Goal: Task Accomplishment & Management: Manage account settings

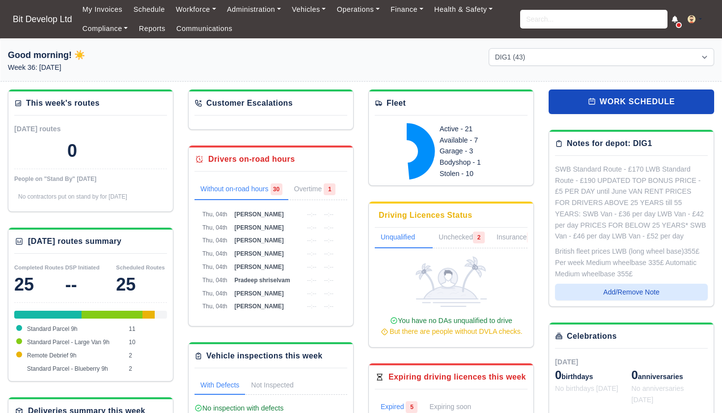
select select "2"
click at [410, 6] on link "Finance" at bounding box center [407, 9] width 44 height 19
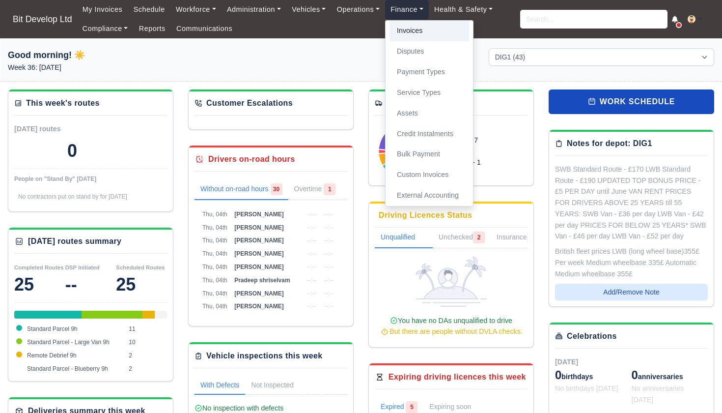
click at [414, 34] on link "Invoices" at bounding box center [430, 31] width 80 height 21
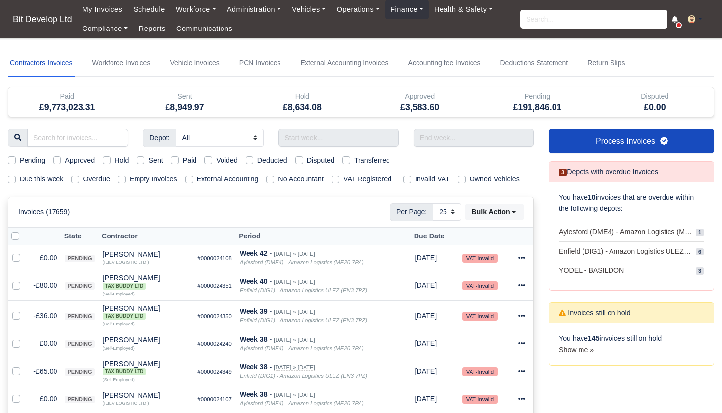
select select "25"
click at [20, 177] on label "Due this week" at bounding box center [42, 178] width 44 height 11
click at [12, 177] on input "Due this week" at bounding box center [12, 177] width 8 height 8
checkbox input "true"
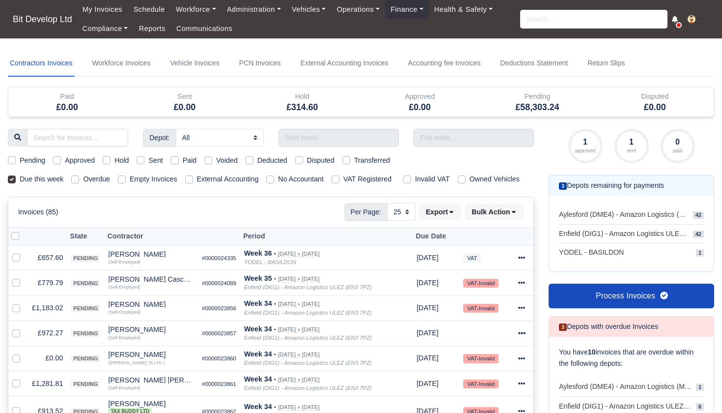
click at [20, 159] on label "Pending" at bounding box center [33, 160] width 26 height 11
click at [12, 159] on input "Pending" at bounding box center [12, 159] width 8 height 8
checkbox input "true"
click at [23, 230] on label at bounding box center [23, 230] width 0 height 0
click at [15, 238] on input "checkbox" at bounding box center [15, 234] width 8 height 8
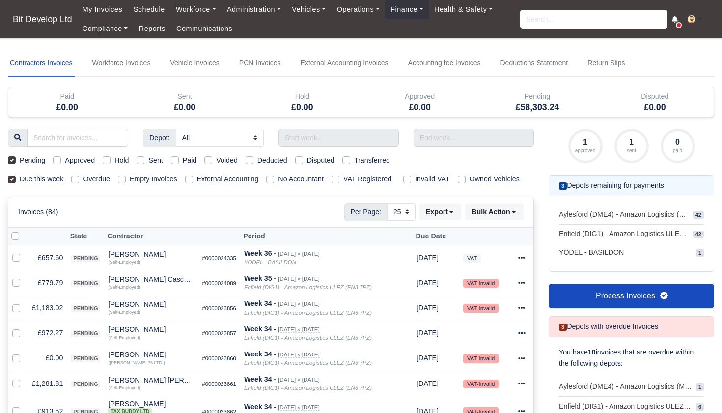
checkbox input "true"
click at [12, 365] on td at bounding box center [18, 357] width 20 height 25
click at [24, 352] on label at bounding box center [24, 352] width 0 height 0
click at [14, 360] on input "checkbox" at bounding box center [16, 356] width 8 height 8
checkbox input "false"
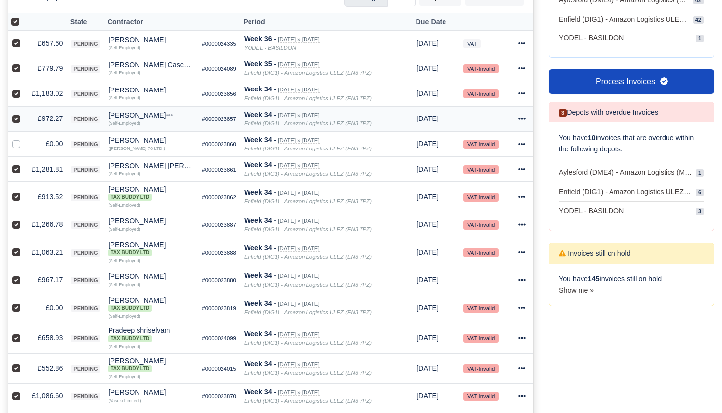
scroll to position [228, 0]
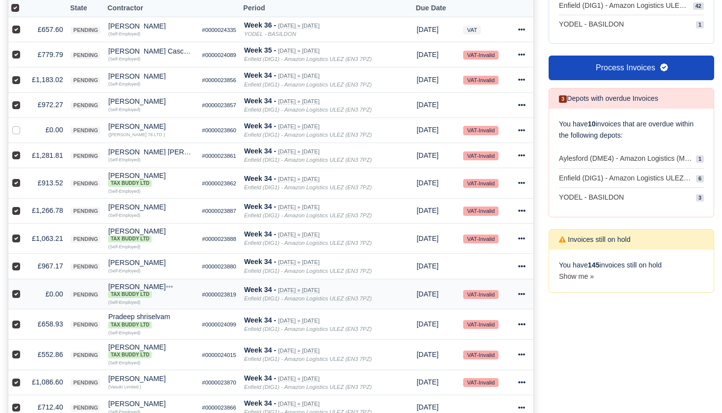
click at [24, 288] on label at bounding box center [24, 288] width 0 height 0
click at [16, 296] on input "checkbox" at bounding box center [16, 292] width 8 height 8
checkbox input "false"
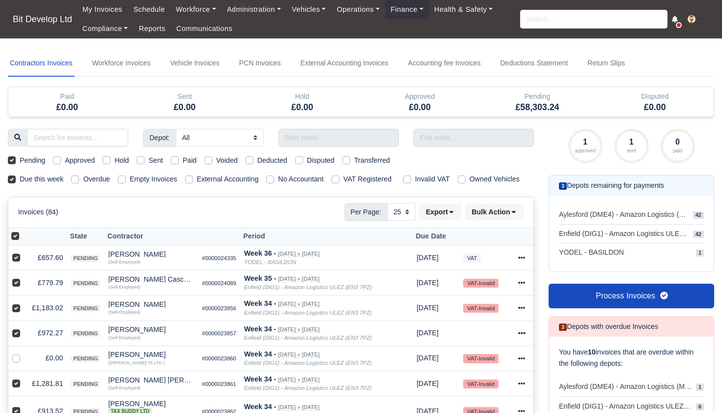
scroll to position [0, 0]
click at [509, 218] on button "Bulk Action" at bounding box center [494, 211] width 58 height 17
click at [471, 265] on div "Approve" at bounding box center [480, 260] width 87 height 15
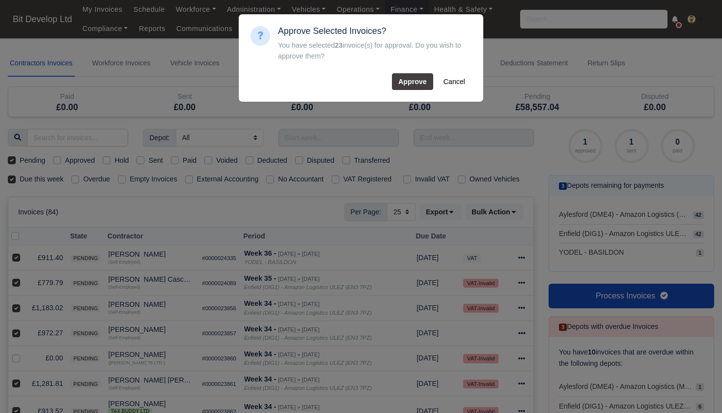
click at [416, 81] on button "Approve" at bounding box center [412, 81] width 41 height 17
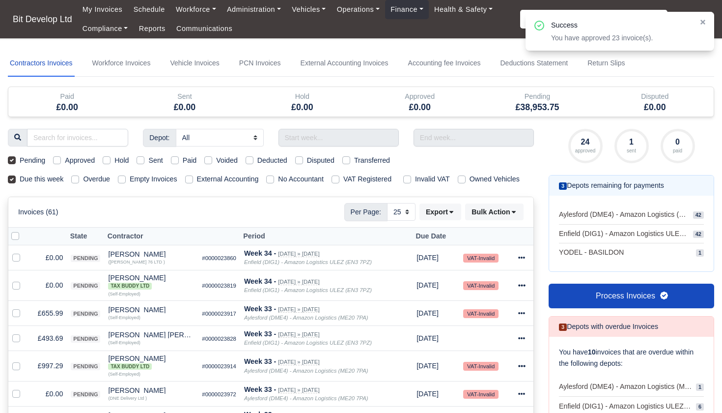
click at [23, 230] on label at bounding box center [23, 230] width 0 height 0
click at [15, 238] on input "checkbox" at bounding box center [15, 234] width 8 height 8
checkbox input "true"
click at [24, 252] on label at bounding box center [24, 252] width 0 height 0
click at [16, 260] on input "checkbox" at bounding box center [16, 256] width 8 height 8
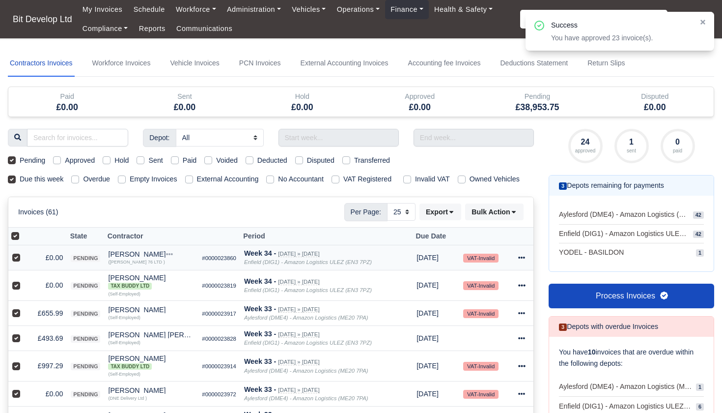
checkbox input "false"
click at [24, 280] on label at bounding box center [24, 280] width 0 height 0
click at [15, 287] on input "checkbox" at bounding box center [16, 284] width 8 height 8
checkbox input "false"
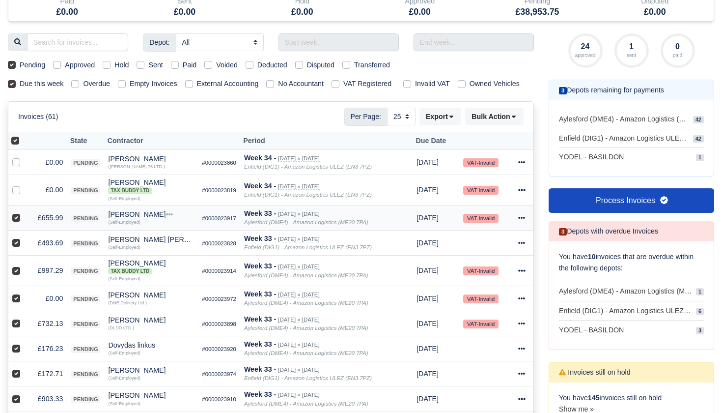
scroll to position [129, 0]
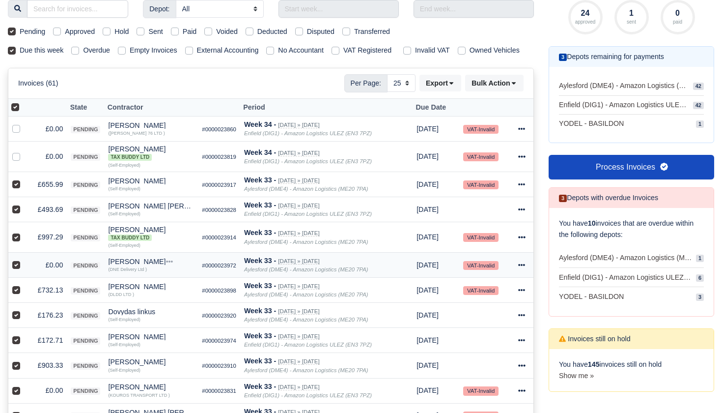
click at [24, 259] on label at bounding box center [24, 259] width 0 height 0
click at [16, 267] on input "checkbox" at bounding box center [16, 263] width 8 height 8
checkbox input "false"
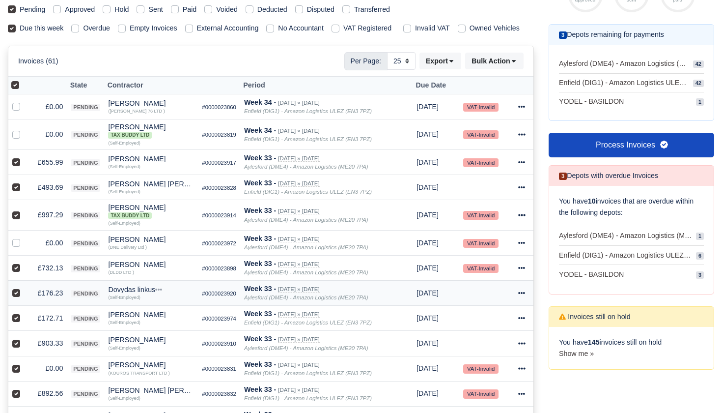
scroll to position [204, 0]
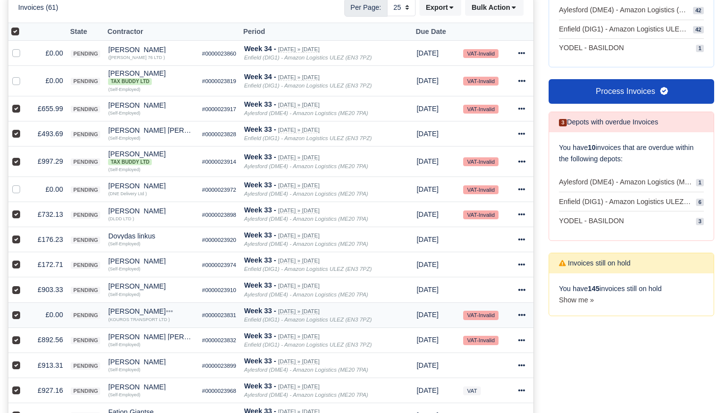
click at [24, 309] on label at bounding box center [24, 309] width 0 height 0
click at [16, 317] on input "checkbox" at bounding box center [16, 313] width 8 height 8
checkbox input "false"
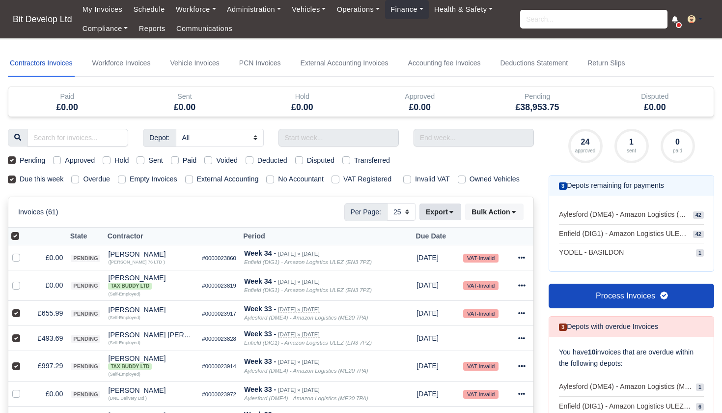
scroll to position [0, 0]
click at [511, 215] on icon at bounding box center [513, 211] width 7 height 7
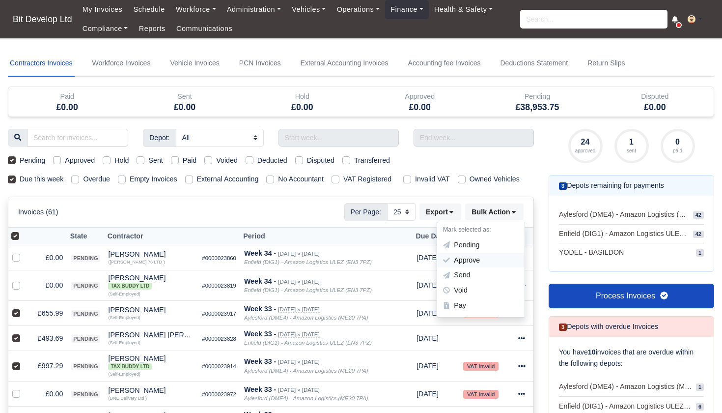
click at [470, 268] on div "Approve" at bounding box center [480, 260] width 87 height 15
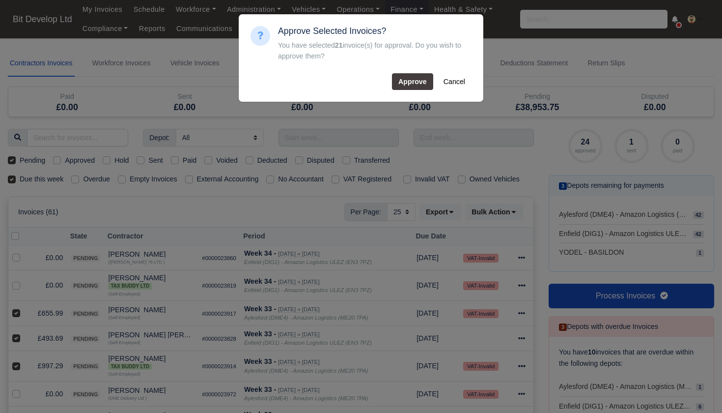
click at [408, 87] on button "Approve" at bounding box center [412, 81] width 41 height 17
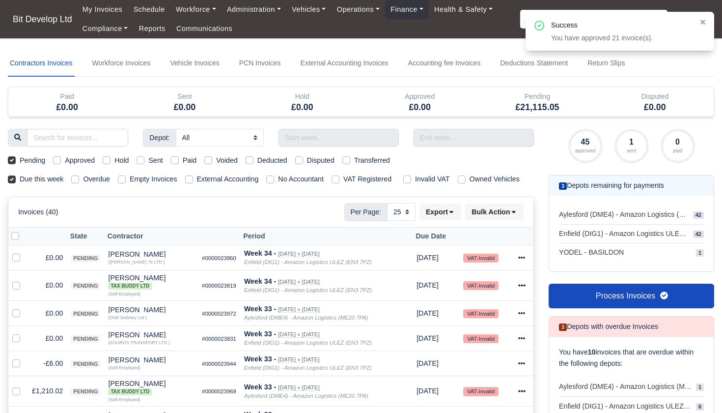
click at [23, 230] on label at bounding box center [23, 230] width 0 height 0
click at [18, 238] on input "checkbox" at bounding box center [15, 234] width 8 height 8
checkbox input "true"
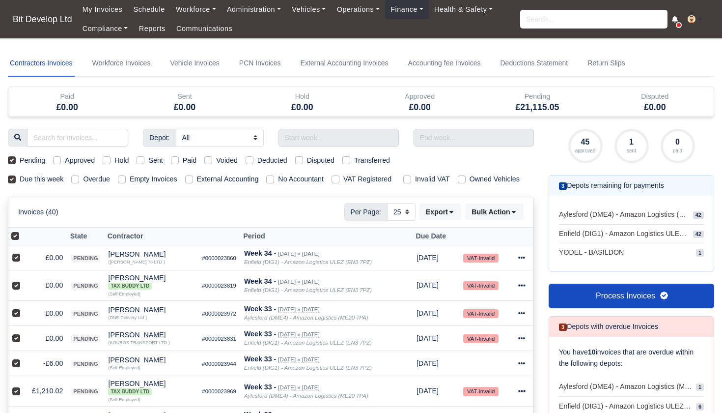
click at [24, 252] on label at bounding box center [24, 252] width 0 height 0
click at [17, 260] on input "checkbox" at bounding box center [16, 256] width 8 height 8
checkbox input "false"
click at [24, 280] on label at bounding box center [24, 280] width 0 height 0
click at [17, 287] on input "checkbox" at bounding box center [16, 284] width 8 height 8
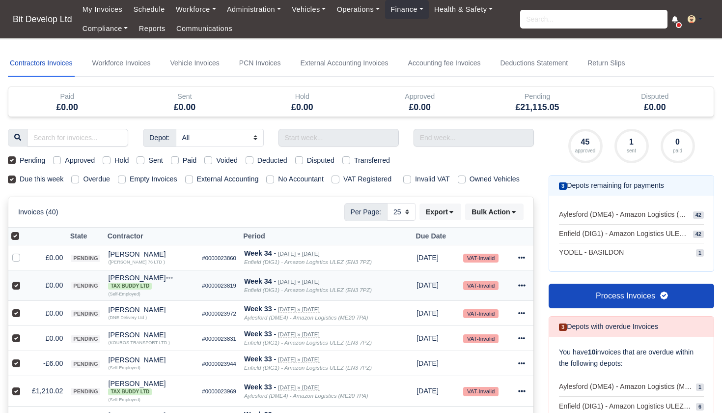
checkbox input "false"
click at [24, 308] on label at bounding box center [24, 308] width 0 height 0
click at [17, 315] on input "checkbox" at bounding box center [16, 312] width 8 height 8
checkbox input "false"
click at [24, 333] on label at bounding box center [24, 333] width 0 height 0
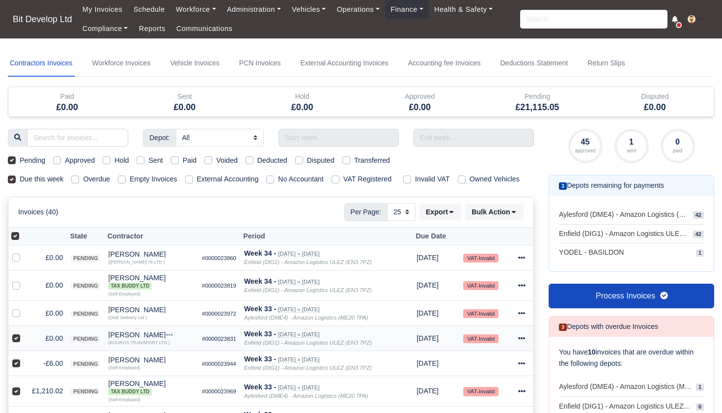
click at [17, 340] on input "checkbox" at bounding box center [16, 337] width 8 height 8
checkbox input "false"
click at [24, 358] on label at bounding box center [24, 358] width 0 height 0
click at [16, 365] on input "checkbox" at bounding box center [16, 362] width 8 height 8
checkbox input "false"
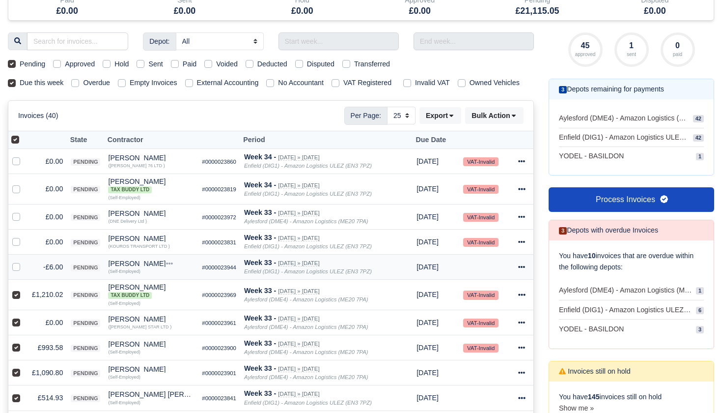
scroll to position [122, 0]
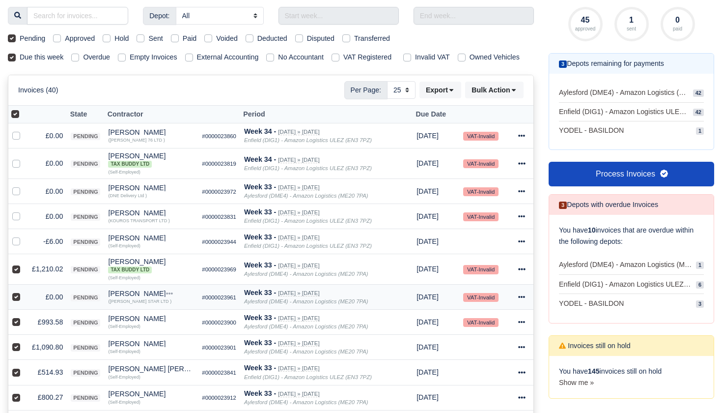
click at [24, 291] on label at bounding box center [24, 291] width 0 height 0
click at [17, 299] on input "checkbox" at bounding box center [16, 295] width 8 height 8
checkbox input "false"
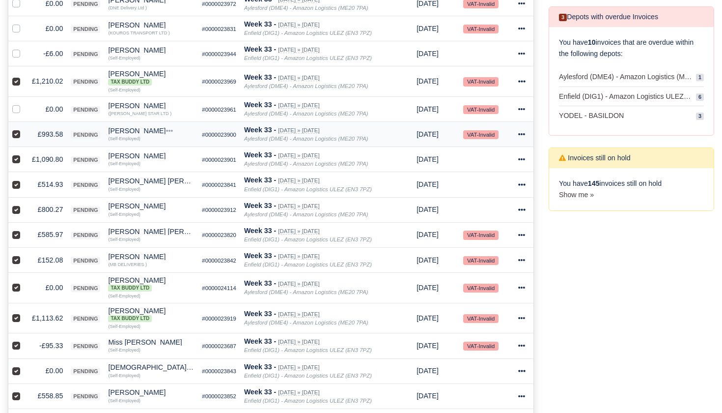
scroll to position [318, 0]
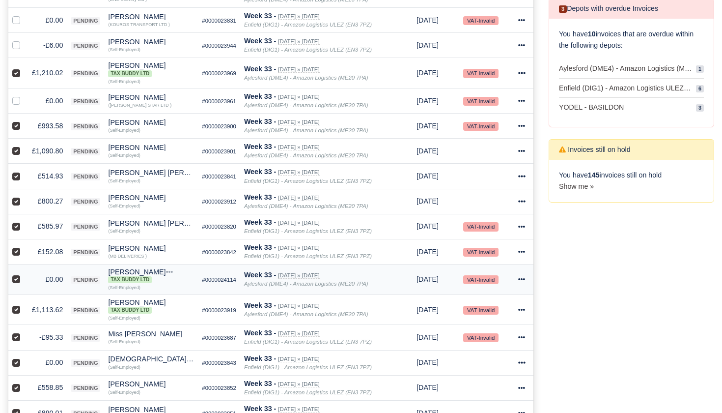
click at [24, 274] on label at bounding box center [24, 274] width 0 height 0
click at [17, 281] on input "checkbox" at bounding box center [16, 278] width 8 height 8
checkbox input "false"
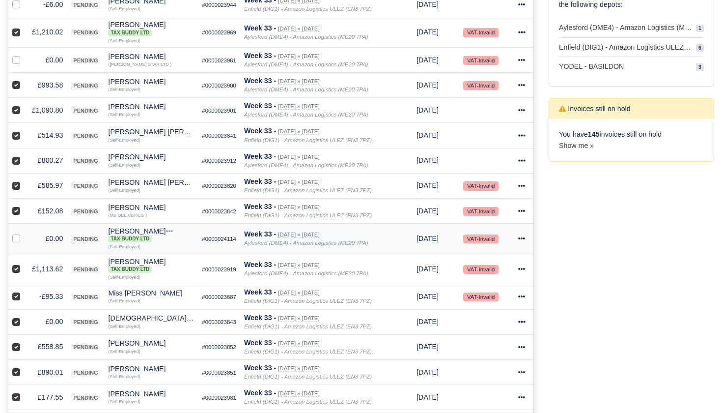
scroll to position [379, 0]
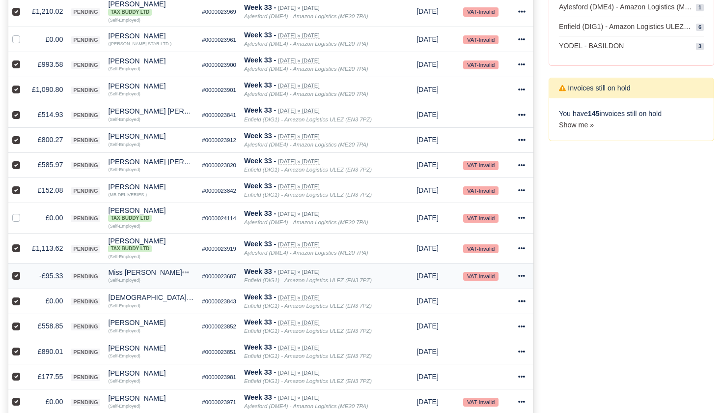
click at [24, 270] on label at bounding box center [24, 270] width 0 height 0
click at [15, 278] on input "checkbox" at bounding box center [16, 274] width 8 height 8
checkbox input "false"
click at [24, 295] on label at bounding box center [24, 295] width 0 height 0
click at [16, 303] on input "checkbox" at bounding box center [16, 299] width 8 height 8
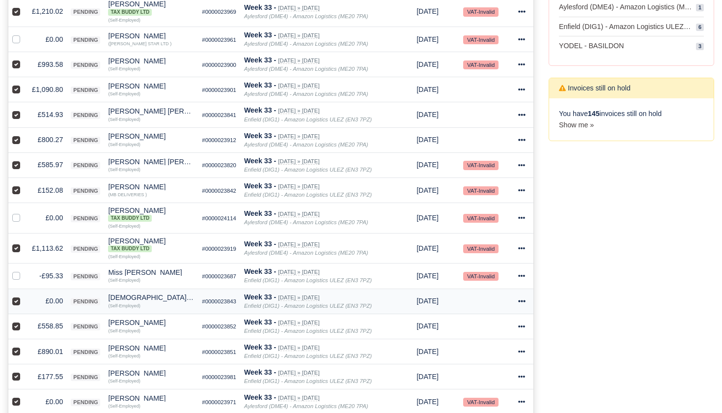
checkbox input "false"
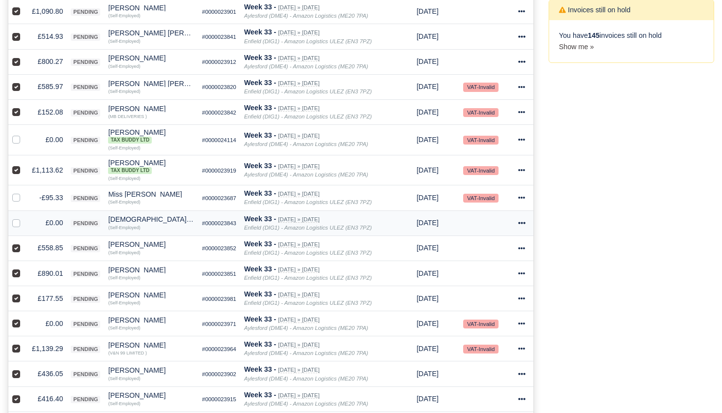
scroll to position [467, 0]
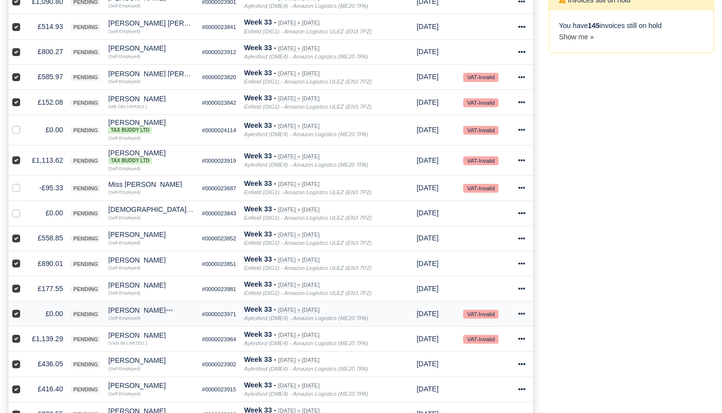
click at [24, 308] on label at bounding box center [24, 308] width 0 height 0
click at [17, 316] on input "checkbox" at bounding box center [16, 312] width 8 height 8
checkbox input "false"
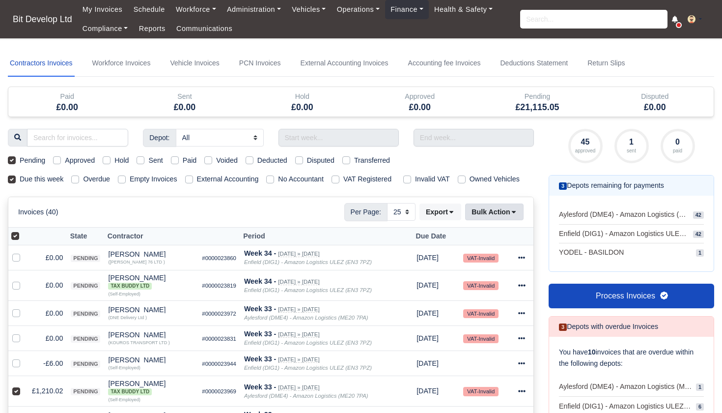
scroll to position [0, 0]
click at [509, 220] on button "Bulk Action" at bounding box center [494, 211] width 58 height 17
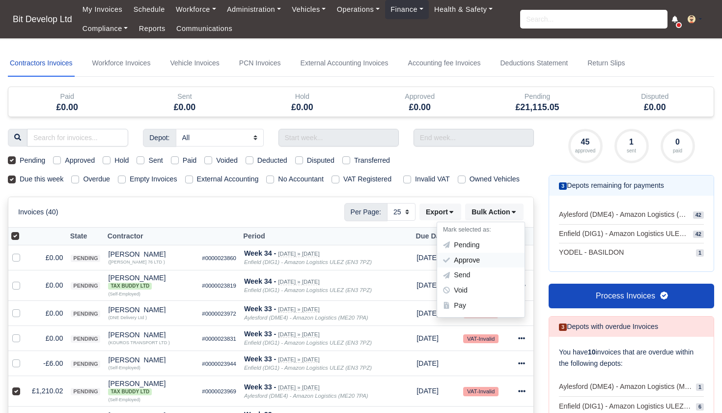
click at [473, 268] on div "Approve" at bounding box center [480, 260] width 87 height 15
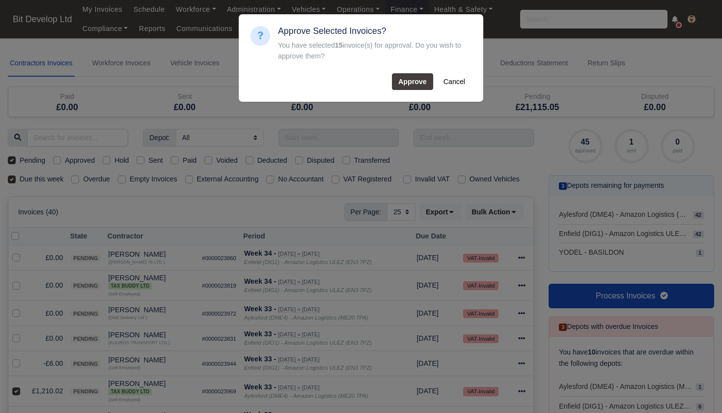
click at [404, 84] on button "Approve" at bounding box center [412, 81] width 41 height 17
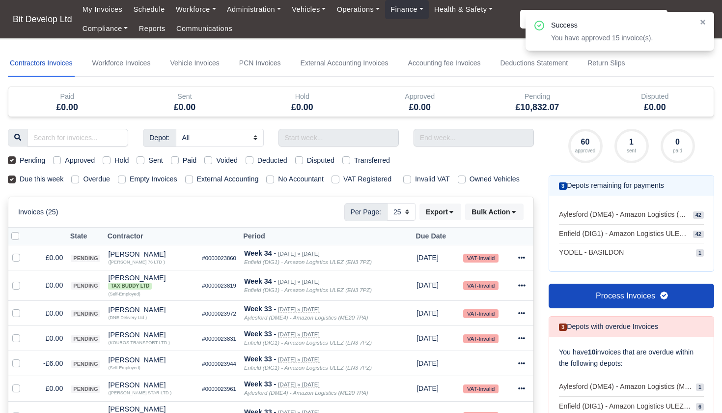
click at [23, 230] on label at bounding box center [23, 230] width 0 height 0
click at [14, 238] on input "checkbox" at bounding box center [15, 234] width 8 height 8
checkbox input "true"
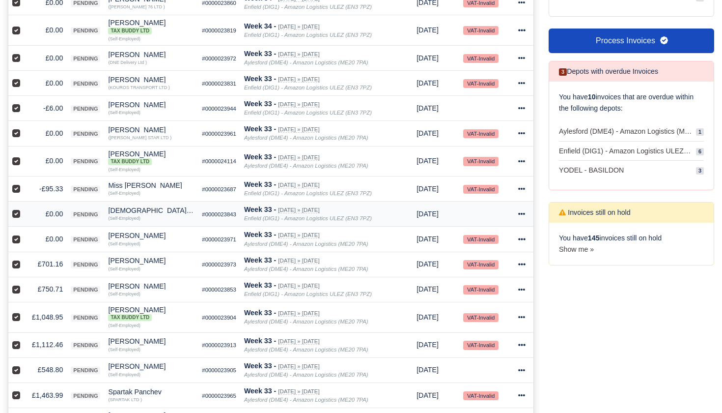
scroll to position [300, 0]
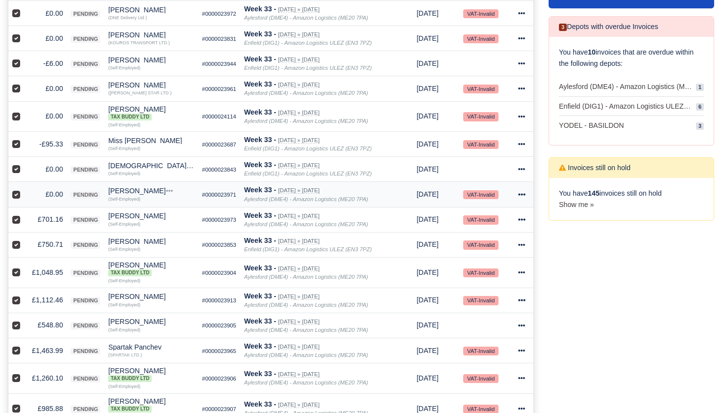
click at [24, 189] on label at bounding box center [24, 189] width 0 height 0
click at [15, 196] on input "checkbox" at bounding box center [16, 193] width 8 height 8
checkbox input "false"
click at [24, 164] on label at bounding box center [24, 164] width 0 height 0
click at [19, 171] on input "checkbox" at bounding box center [16, 168] width 8 height 8
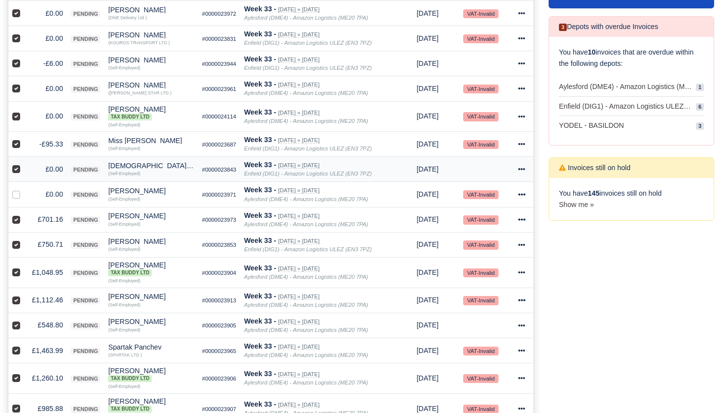
checkbox input "false"
click at [24, 139] on label at bounding box center [24, 139] width 0 height 0
click at [17, 146] on input "checkbox" at bounding box center [16, 143] width 8 height 8
checkbox input "false"
click at [24, 111] on label at bounding box center [24, 111] width 0 height 0
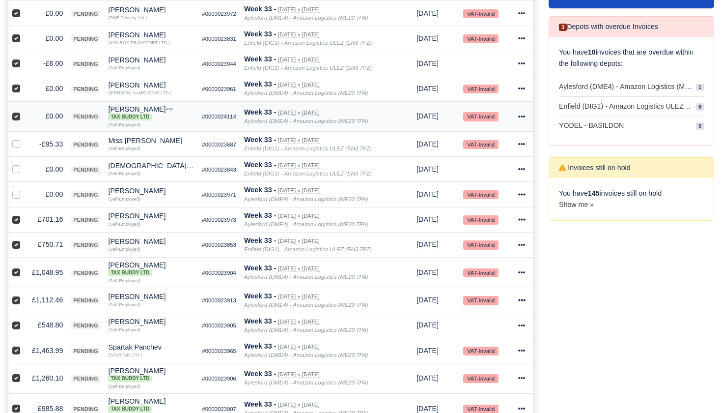
click at [19, 118] on input "checkbox" at bounding box center [16, 115] width 8 height 8
checkbox input "false"
click at [24, 83] on label at bounding box center [24, 83] width 0 height 0
click at [16, 91] on input "checkbox" at bounding box center [16, 87] width 8 height 8
checkbox input "false"
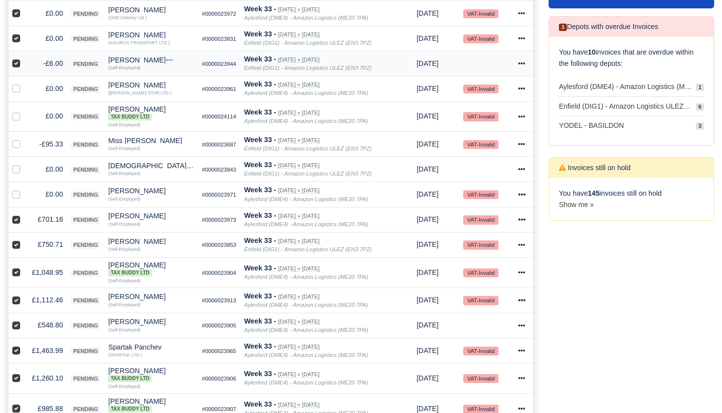
click at [24, 58] on label at bounding box center [24, 58] width 0 height 0
click at [18, 66] on input "checkbox" at bounding box center [16, 62] width 8 height 8
checkbox input "false"
click at [24, 33] on label at bounding box center [24, 33] width 0 height 0
click at [18, 41] on input "checkbox" at bounding box center [16, 37] width 8 height 8
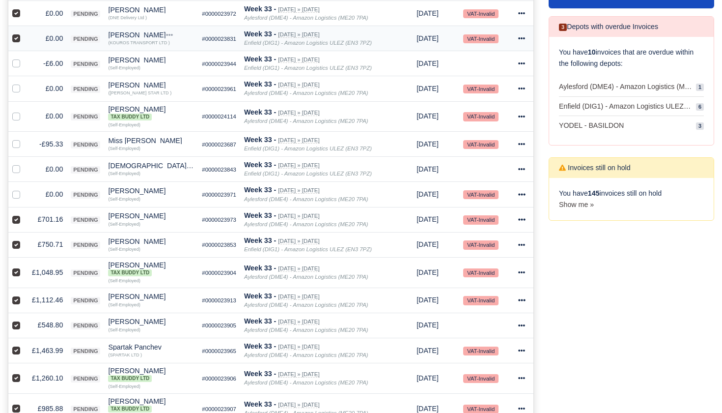
checkbox input "false"
click at [24, 8] on label at bounding box center [24, 8] width 0 height 0
click at [19, 16] on input "checkbox" at bounding box center [16, 12] width 8 height 8
checkbox input "false"
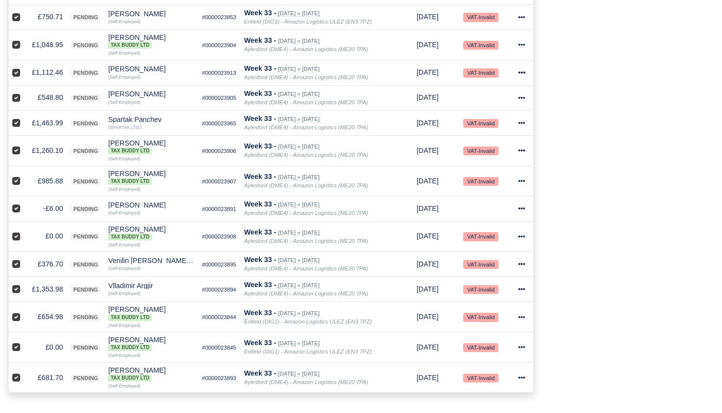
scroll to position [536, 0]
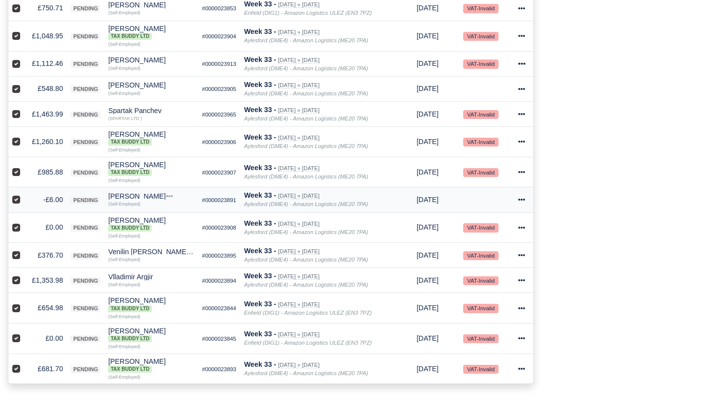
click at [24, 194] on label at bounding box center [24, 194] width 0 height 0
click at [18, 202] on input "checkbox" at bounding box center [16, 198] width 8 height 8
checkbox input "false"
click at [24, 222] on label at bounding box center [24, 222] width 0 height 0
click at [15, 229] on input "checkbox" at bounding box center [16, 226] width 8 height 8
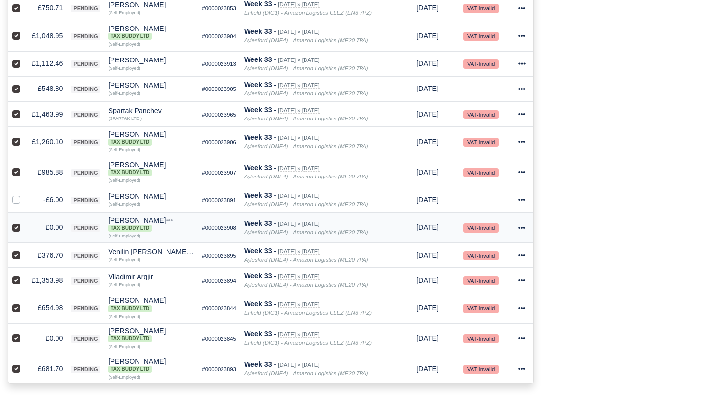
checkbox input "false"
click at [24, 333] on label at bounding box center [24, 333] width 0 height 0
click at [17, 340] on input "checkbox" at bounding box center [16, 337] width 8 height 8
checkbox input "false"
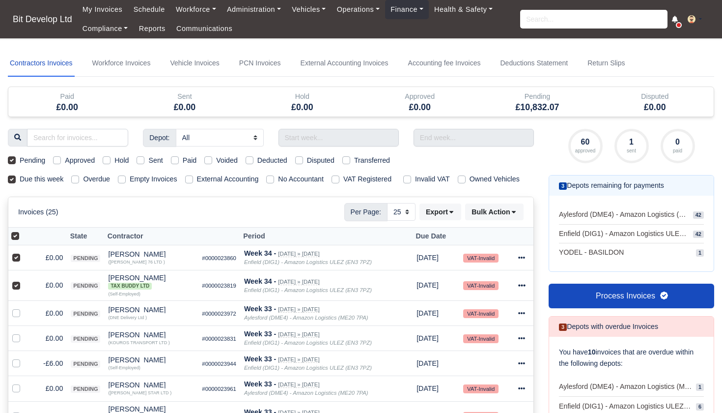
scroll to position [0, 0]
click at [24, 280] on label at bounding box center [24, 280] width 0 height 0
click at [16, 287] on input "checkbox" at bounding box center [16, 284] width 8 height 8
checkbox input "false"
click at [17, 263] on div at bounding box center [18, 257] width 12 height 11
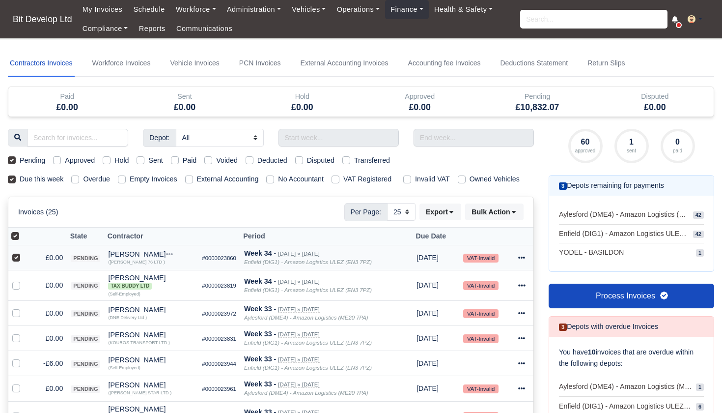
click at [24, 252] on label at bounding box center [24, 252] width 0 height 0
click at [17, 260] on input "checkbox" at bounding box center [16, 256] width 8 height 8
checkbox input "false"
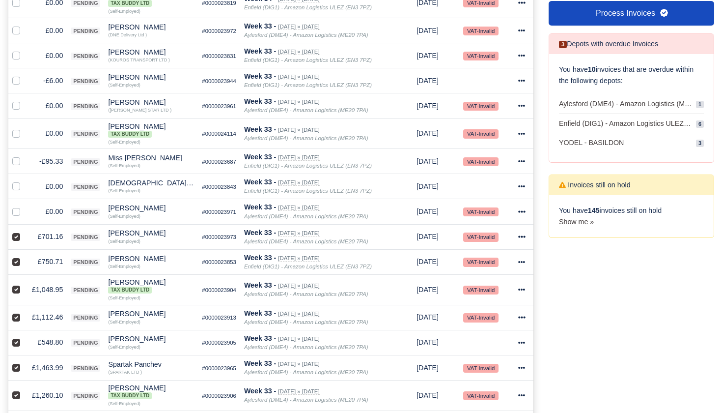
scroll to position [101, 0]
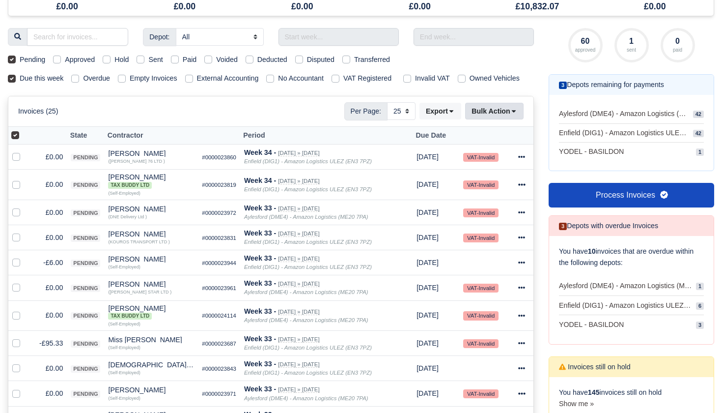
click at [510, 114] on icon at bounding box center [513, 111] width 7 height 7
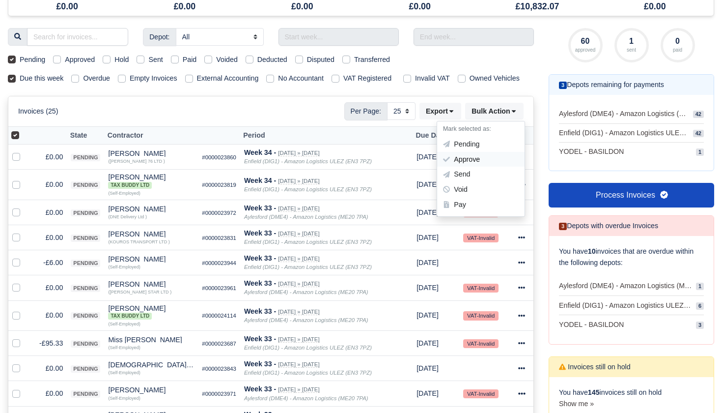
click at [467, 167] on div "Approve" at bounding box center [480, 159] width 87 height 15
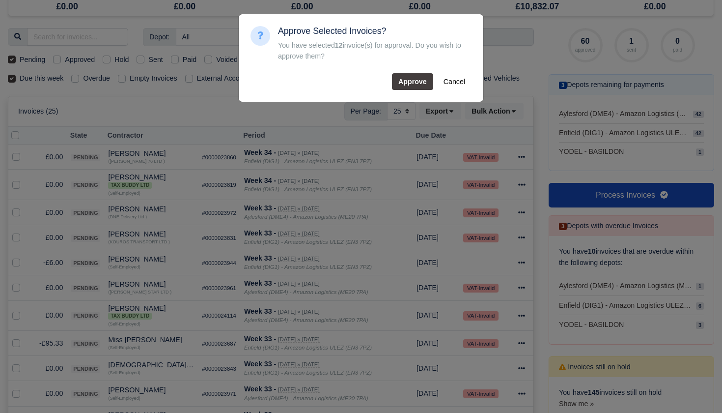
click at [410, 88] on button "Approve" at bounding box center [412, 81] width 41 height 17
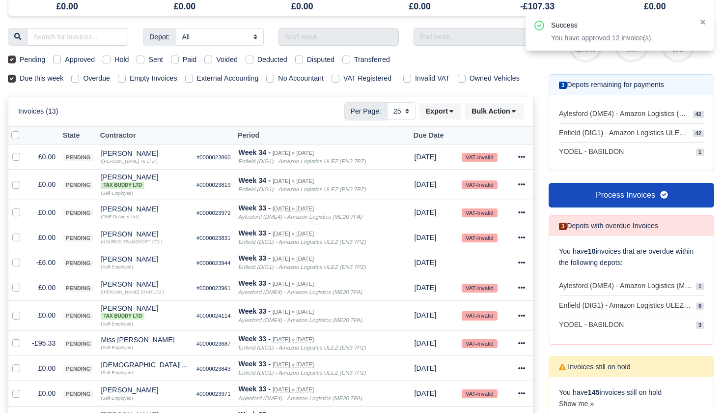
click at [23, 130] on label at bounding box center [23, 130] width 0 height 0
click at [17, 138] on input "checkbox" at bounding box center [15, 134] width 8 height 8
checkbox input "true"
click at [24, 257] on label at bounding box center [24, 257] width 0 height 0
click at [17, 265] on input "checkbox" at bounding box center [16, 261] width 8 height 8
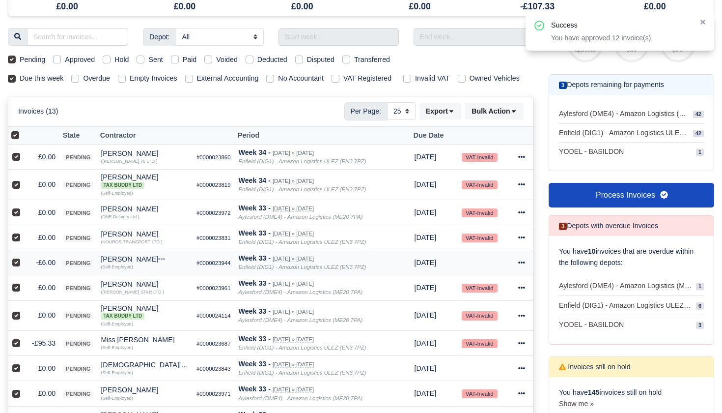
checkbox input "false"
click at [24, 337] on label at bounding box center [24, 337] width 0 height 0
click at [17, 345] on input "checkbox" at bounding box center [16, 341] width 8 height 8
checkbox input "false"
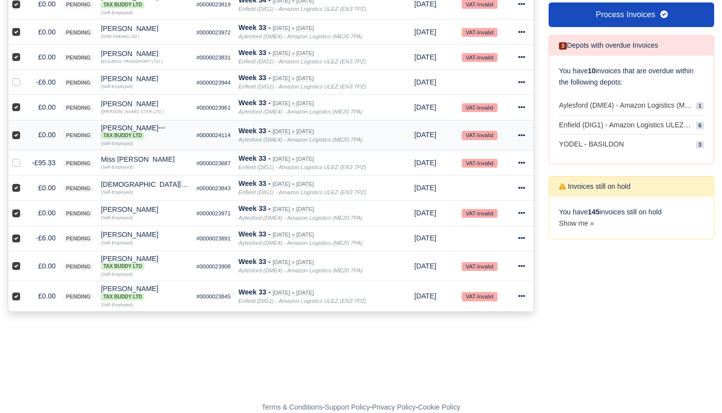
scroll to position [283, 0]
click at [24, 232] on label at bounding box center [24, 232] width 0 height 0
click at [17, 240] on input "checkbox" at bounding box center [16, 236] width 8 height 8
checkbox input "false"
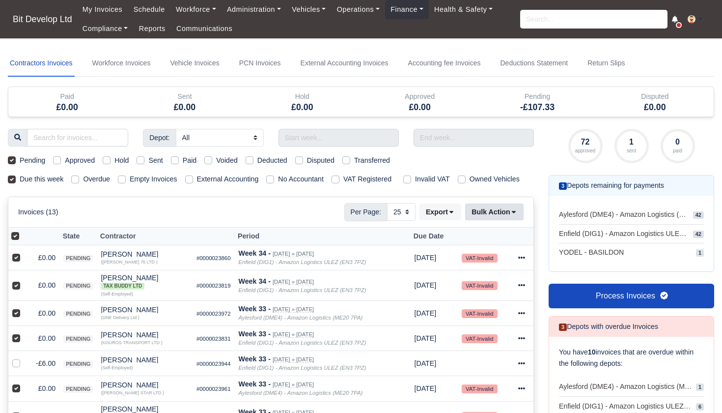
scroll to position [0, 0]
click at [506, 220] on button "Bulk Action" at bounding box center [494, 211] width 58 height 17
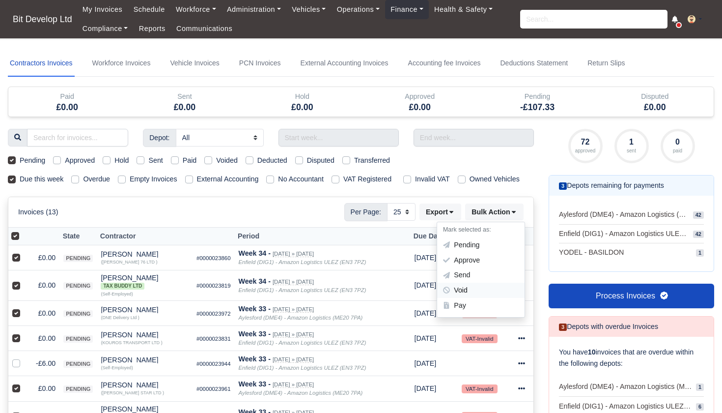
click at [465, 294] on div "Void" at bounding box center [480, 290] width 87 height 15
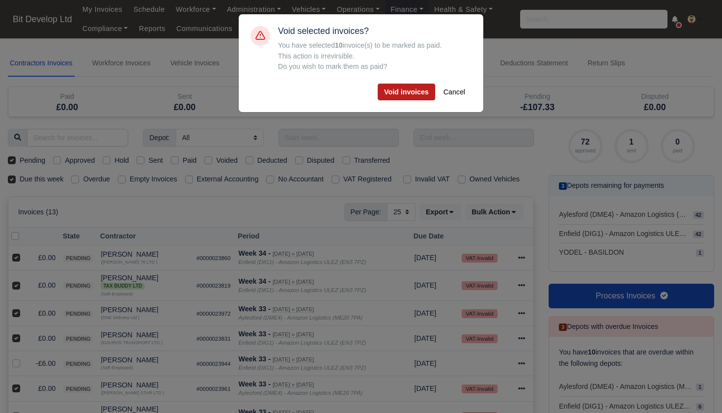
click at [415, 87] on button "Void invoices" at bounding box center [406, 92] width 57 height 17
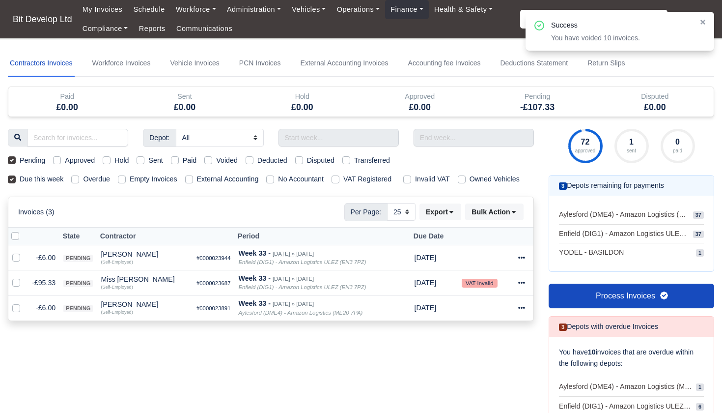
click at [20, 157] on label "Pending" at bounding box center [33, 160] width 26 height 11
click at [11, 157] on input "Pending" at bounding box center [12, 159] width 8 height 8
checkbox input "false"
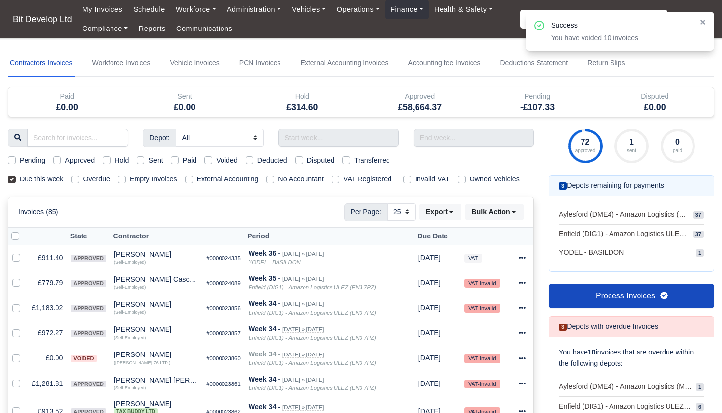
click at [65, 159] on label "Approved" at bounding box center [80, 160] width 30 height 11
click at [58, 159] on input "Approved" at bounding box center [57, 159] width 8 height 8
checkbox input "true"
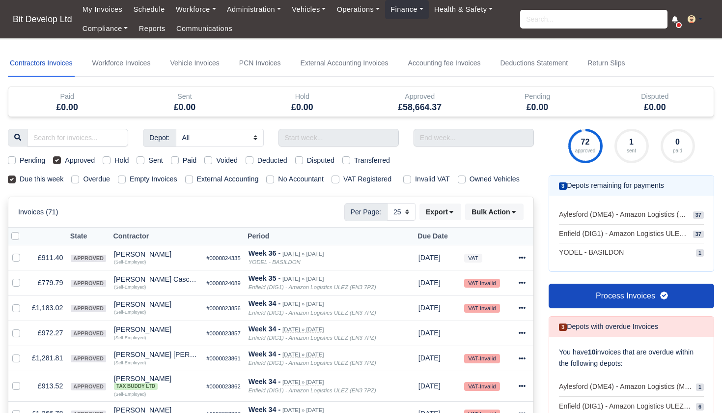
click at [23, 230] on label at bounding box center [23, 230] width 0 height 0
click at [15, 238] on input "checkbox" at bounding box center [15, 234] width 8 height 8
checkbox input "true"
click at [515, 215] on icon at bounding box center [513, 211] width 7 height 7
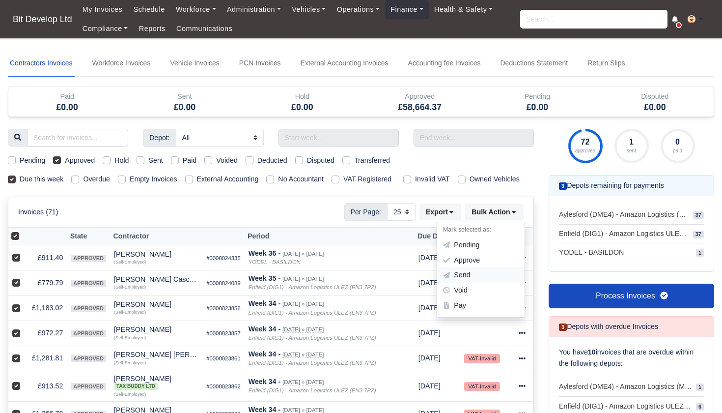
click at [473, 281] on div "Send" at bounding box center [480, 275] width 87 height 15
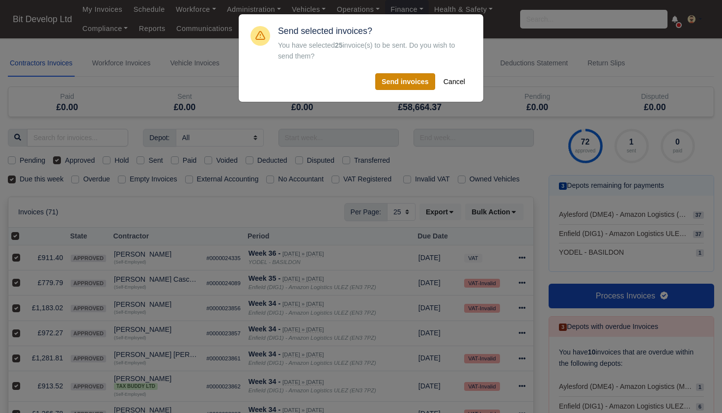
click at [408, 81] on button "Send invoices" at bounding box center [405, 81] width 60 height 17
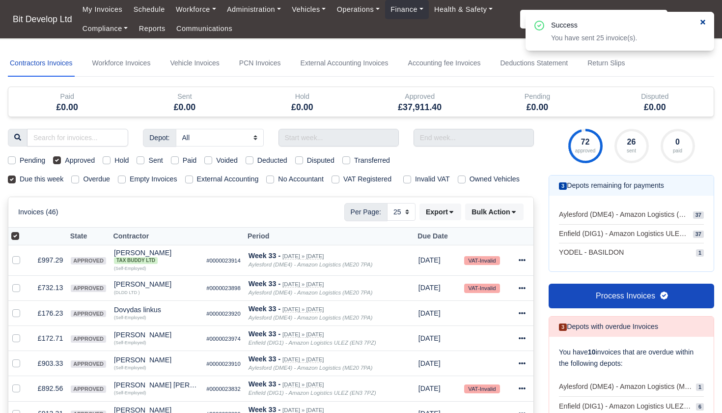
click at [705, 22] on icon at bounding box center [703, 22] width 7 height 7
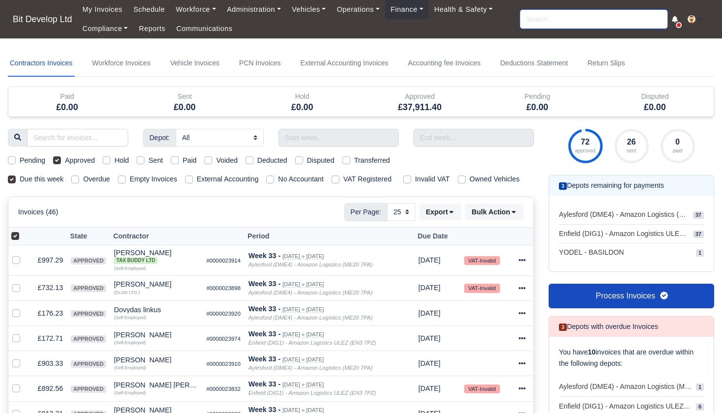
click at [616, 22] on input "search" at bounding box center [593, 19] width 147 height 19
type input "ALBER"
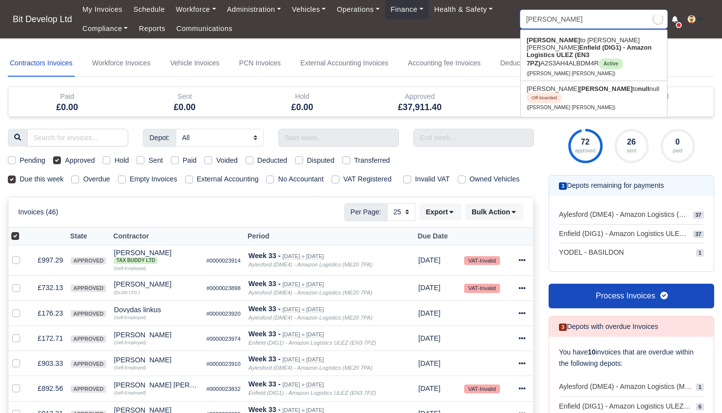
type input "ALBERto Mendes Moreira"
type input "ALBERT"
type input "ALBERTO"
type input "ALBERTO Mendes Moreira"
click at [545, 51] on strong "Enfield (DIG1) - Amazon Logistics ULEZ (EN3 7PZ)" at bounding box center [589, 55] width 125 height 23
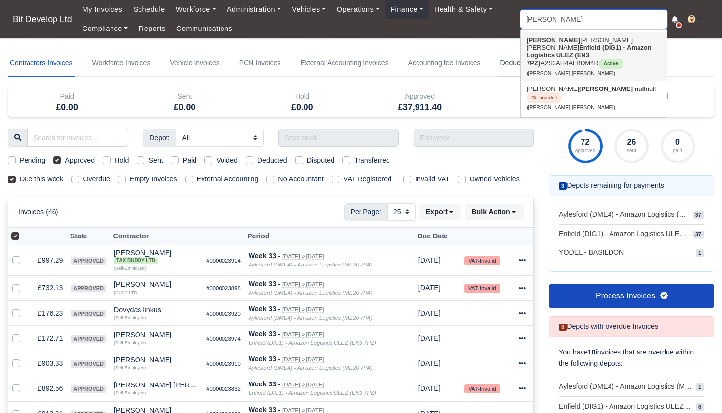
type input "[PERSON_NAME] [PERSON_NAME]"
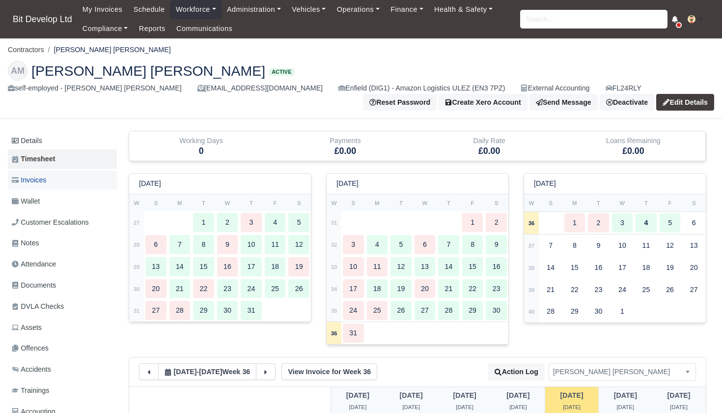
click at [49, 179] on link "Invoices" at bounding box center [62, 179] width 109 height 19
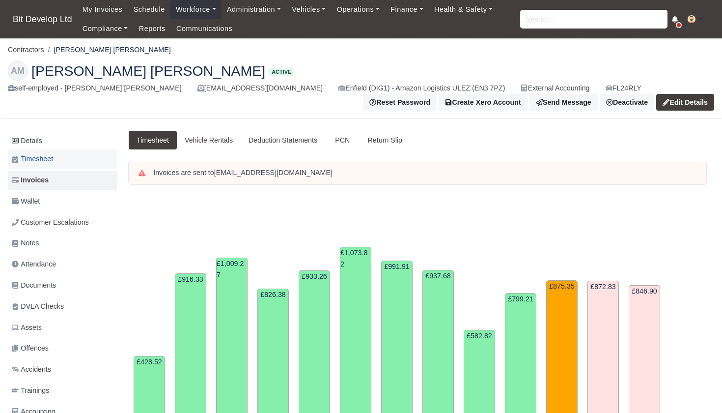
click at [53, 157] on span "Timesheet" at bounding box center [32, 158] width 41 height 11
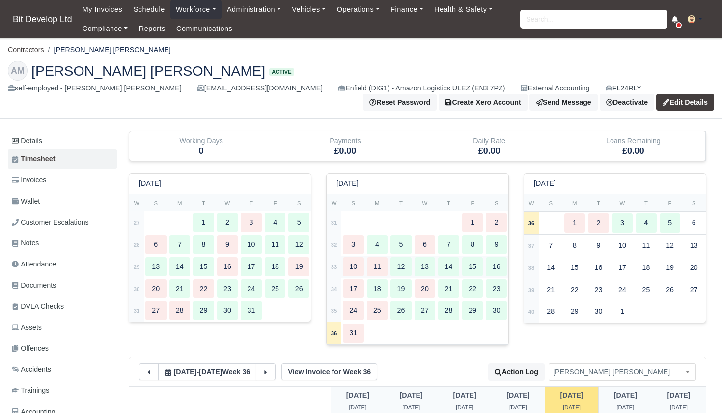
click at [337, 264] on strong "33" at bounding box center [334, 267] width 6 height 6
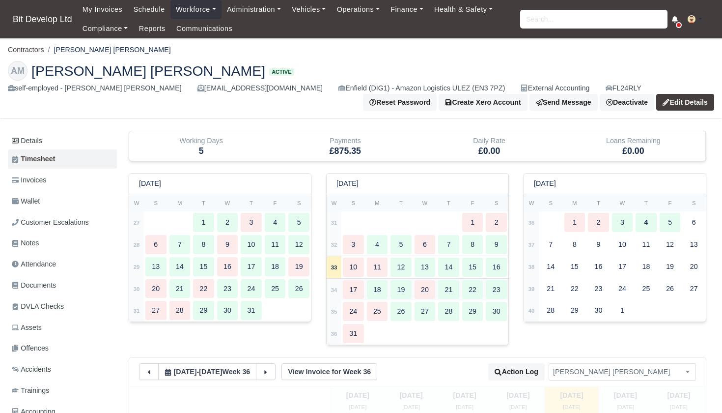
type input "32"
type input "20"
type input "24"
type input "20"
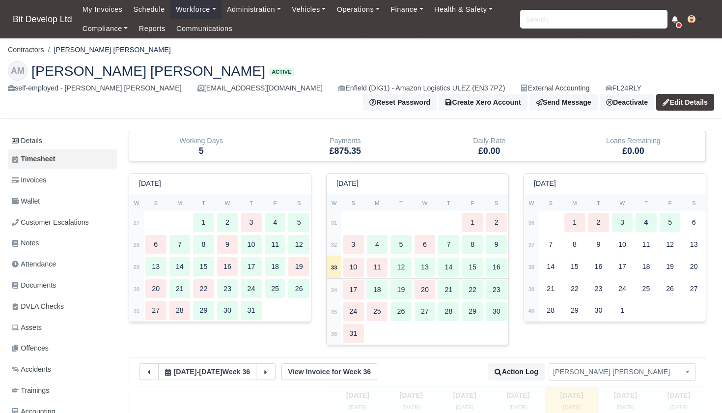
type input "25"
type input "40"
type input "28"
type input "20"
type input "30"
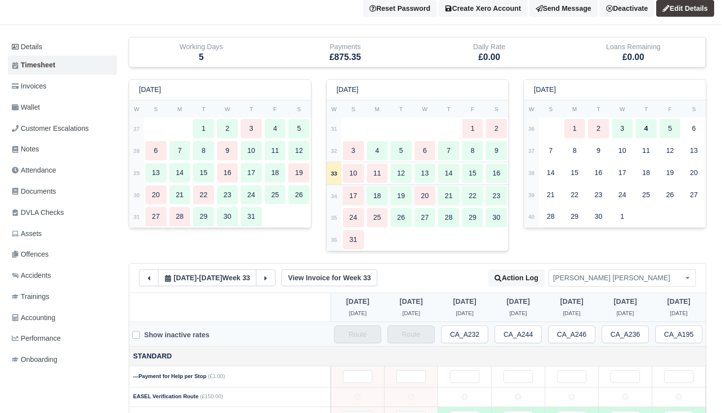
scroll to position [288, 0]
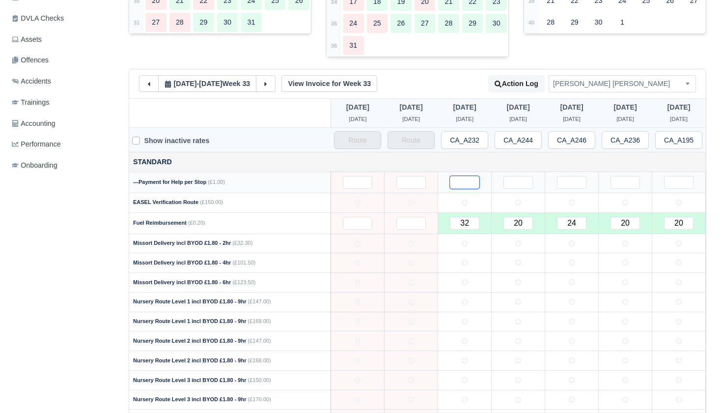
click at [468, 178] on input "text" at bounding box center [464, 182] width 29 height 13
type input "2"
type input "275"
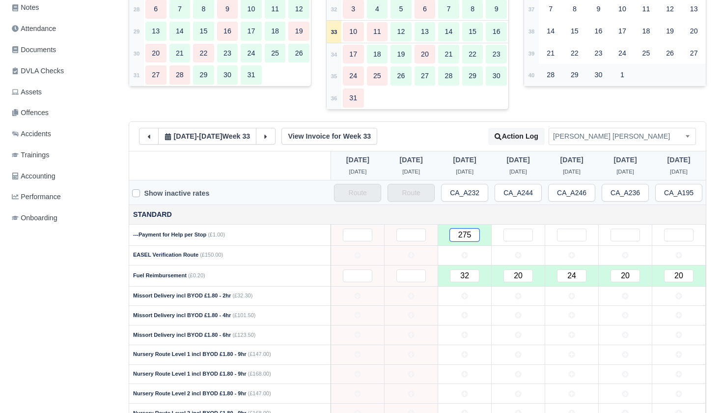
scroll to position [130, 0]
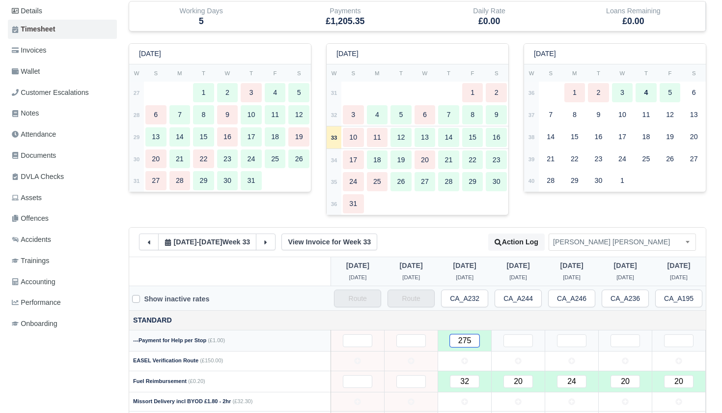
drag, startPoint x: 474, startPoint y: 336, endPoint x: 454, endPoint y: 336, distance: 19.2
click at [454, 336] on input "text" at bounding box center [464, 340] width 29 height 13
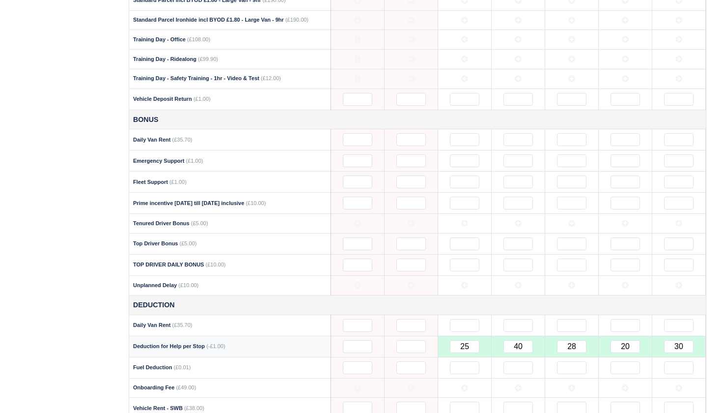
scroll to position [1039, 0]
click at [466, 176] on input "text" at bounding box center [464, 182] width 29 height 13
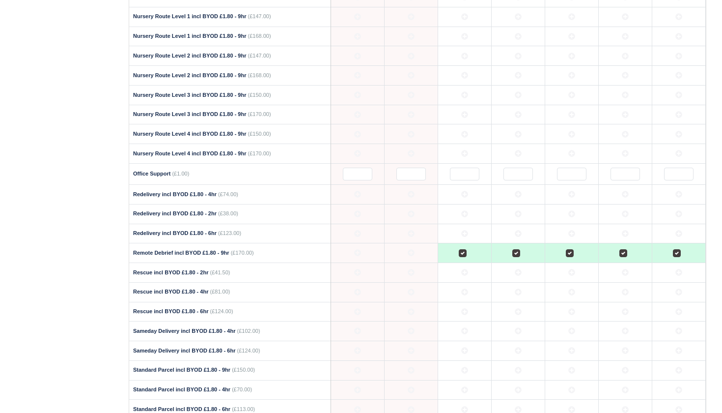
scroll to position [19, 0]
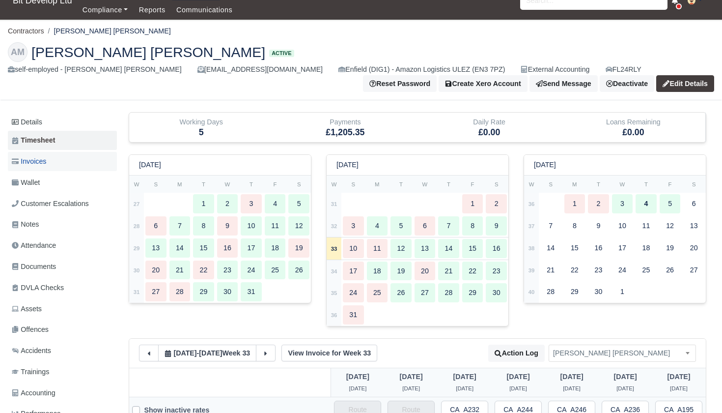
click at [54, 157] on link "Invoices" at bounding box center [62, 161] width 109 height 19
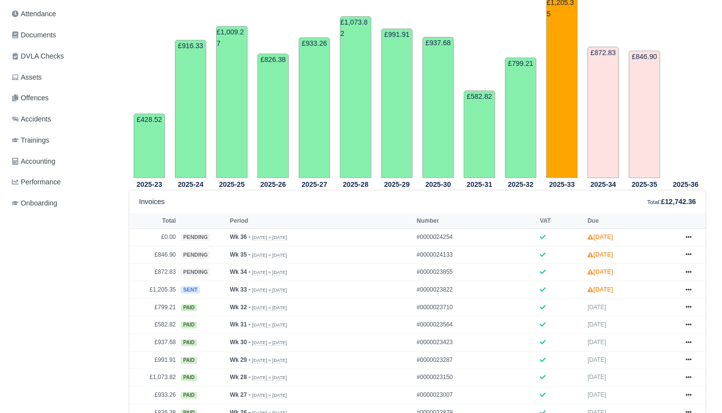
scroll to position [255, 0]
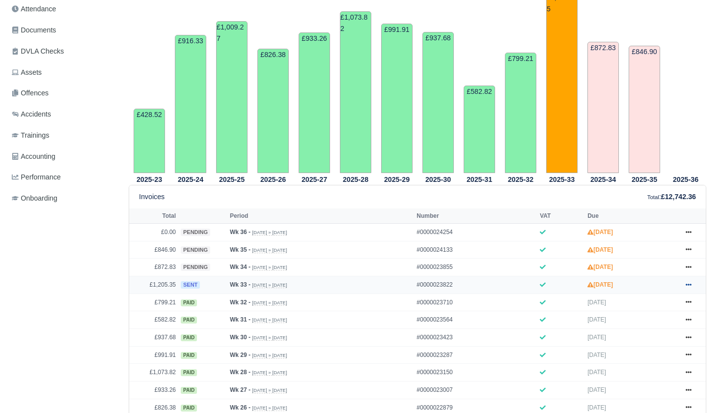
click at [690, 287] on icon at bounding box center [689, 284] width 6 height 6
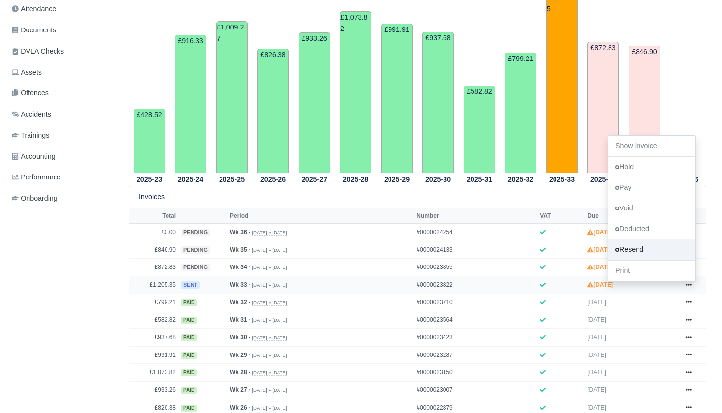
click at [638, 258] on link "Resend" at bounding box center [651, 250] width 87 height 21
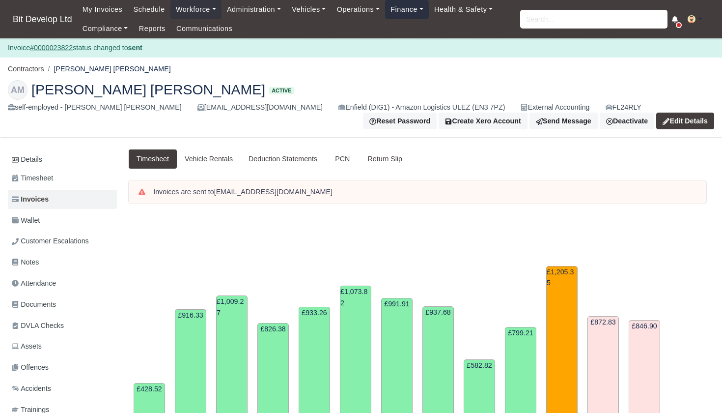
click at [419, 10] on link "Finance" at bounding box center [407, 9] width 44 height 19
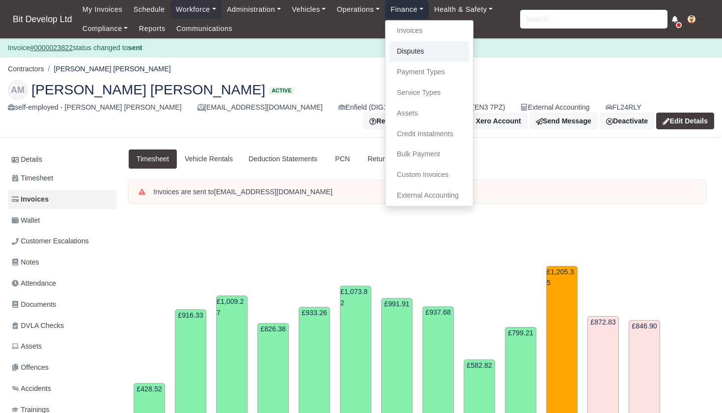
click at [420, 48] on link "Disputes" at bounding box center [430, 51] width 80 height 21
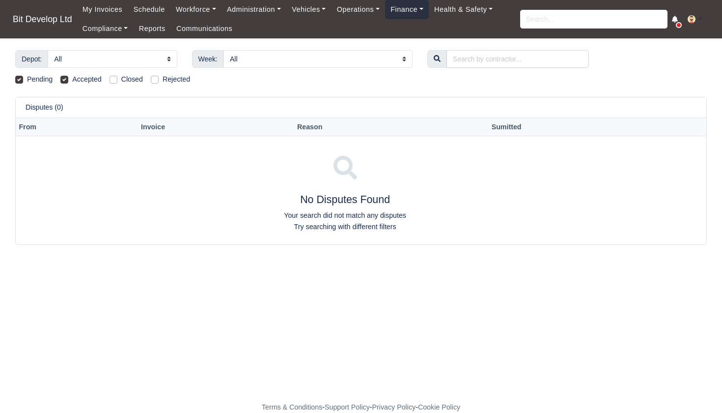
click at [417, 12] on link "Finance" at bounding box center [407, 9] width 44 height 19
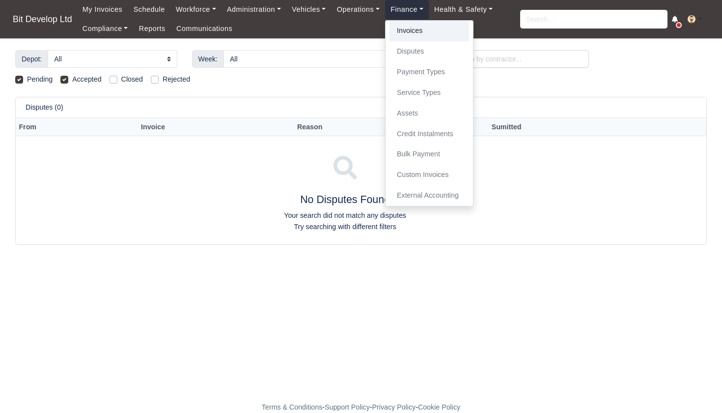
click at [426, 30] on link "Invoices" at bounding box center [430, 31] width 80 height 21
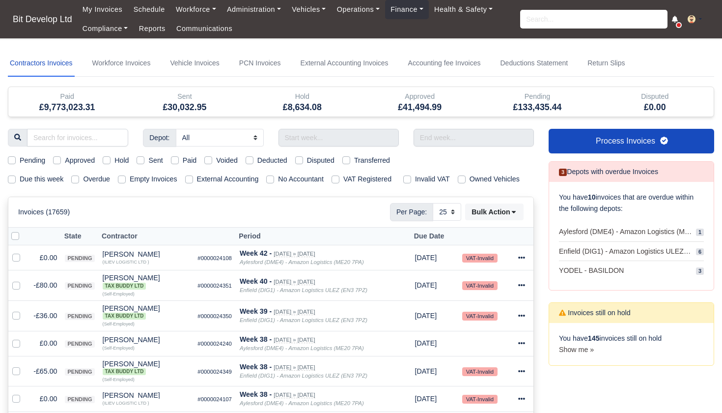
select select "25"
click at [20, 177] on label "Due this week" at bounding box center [42, 178] width 44 height 11
click at [12, 177] on input "Due this week" at bounding box center [12, 177] width 8 height 8
checkbox input "true"
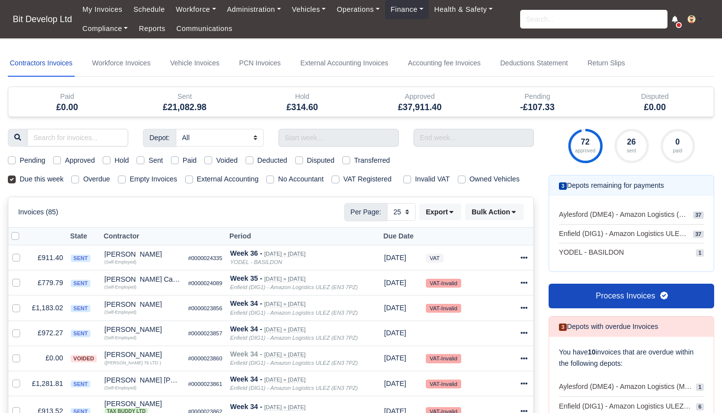
click at [65, 160] on label "Approved" at bounding box center [80, 160] width 30 height 11
click at [58, 160] on input "Approved" at bounding box center [57, 159] width 8 height 8
checkbox input "true"
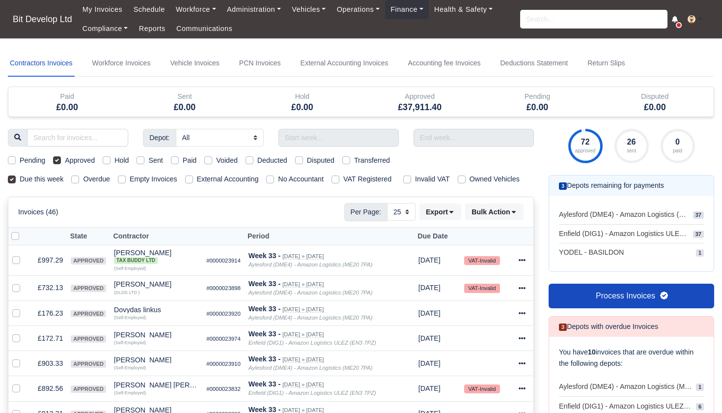
click at [10, 245] on th at bounding box center [18, 236] width 20 height 18
click at [23, 230] on label at bounding box center [23, 230] width 0 height 0
click at [16, 238] on input "checkbox" at bounding box center [15, 234] width 8 height 8
checkbox input "true"
click at [511, 215] on icon at bounding box center [513, 211] width 7 height 7
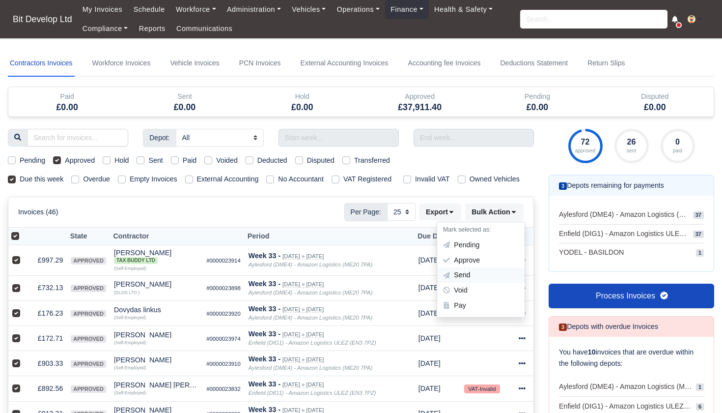
click at [466, 283] on div "Send" at bounding box center [480, 275] width 87 height 15
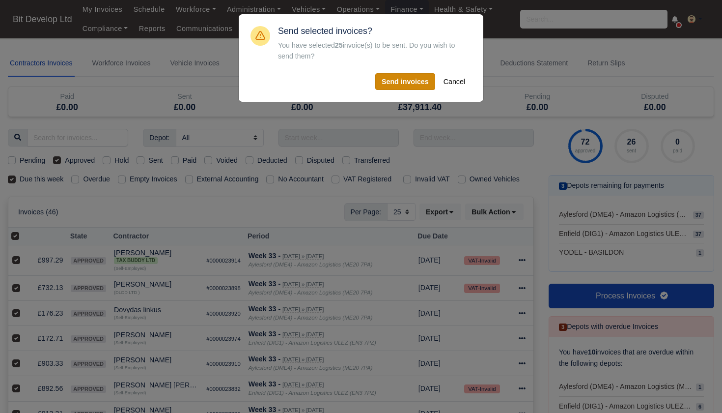
click at [421, 77] on button "Send invoices" at bounding box center [405, 81] width 60 height 17
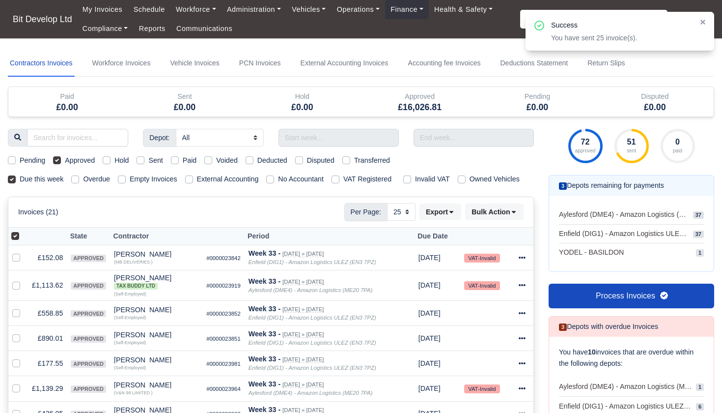
click at [23, 230] on label at bounding box center [23, 230] width 0 height 0
click at [16, 238] on input "checkbox" at bounding box center [15, 234] width 8 height 8
checkbox input "false"
click at [23, 230] on label at bounding box center [23, 230] width 0 height 0
click at [16, 238] on input "checkbox" at bounding box center [15, 234] width 8 height 8
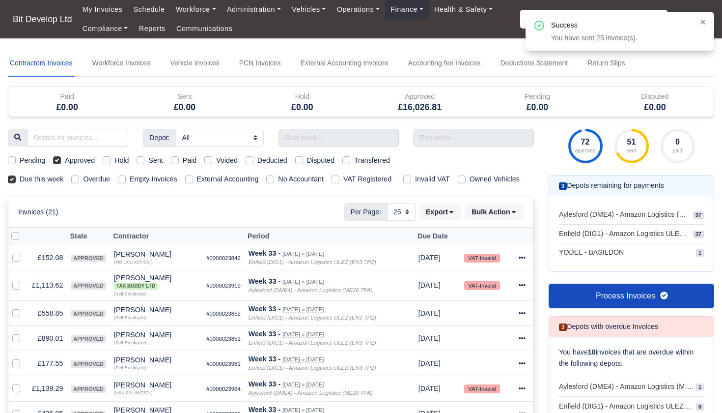
checkbox input "true"
click at [507, 220] on button "Bulk Action" at bounding box center [494, 211] width 58 height 17
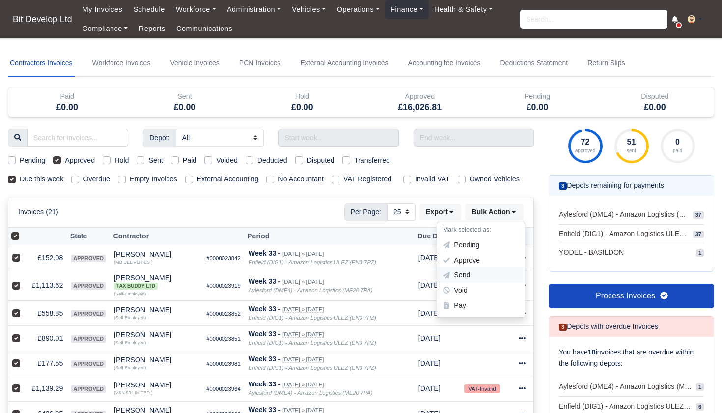
click at [461, 281] on div "Send" at bounding box center [480, 275] width 87 height 15
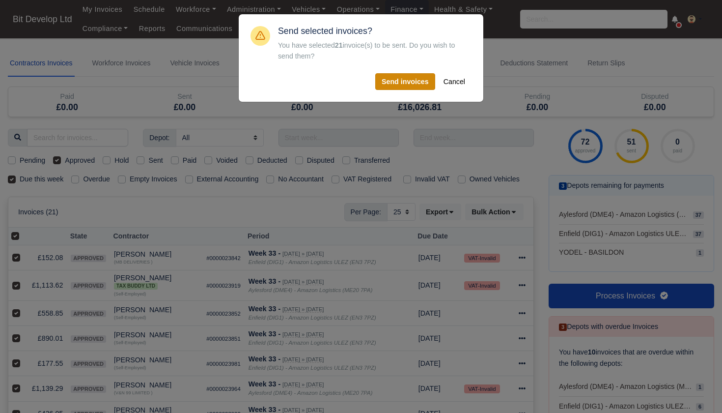
click at [399, 78] on button "Send invoices" at bounding box center [405, 81] width 60 height 17
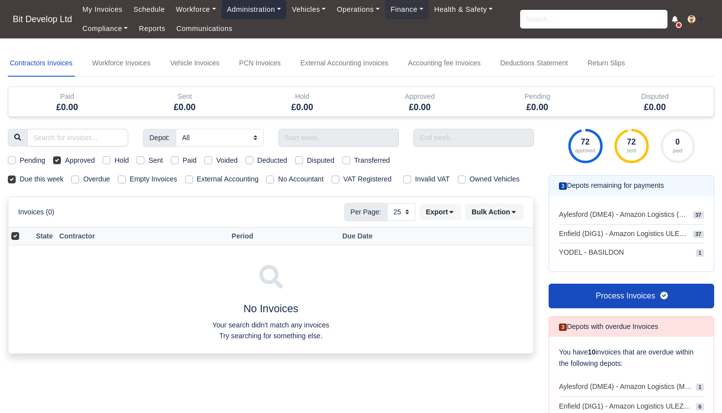
click at [253, 14] on link "Administration" at bounding box center [254, 9] width 65 height 19
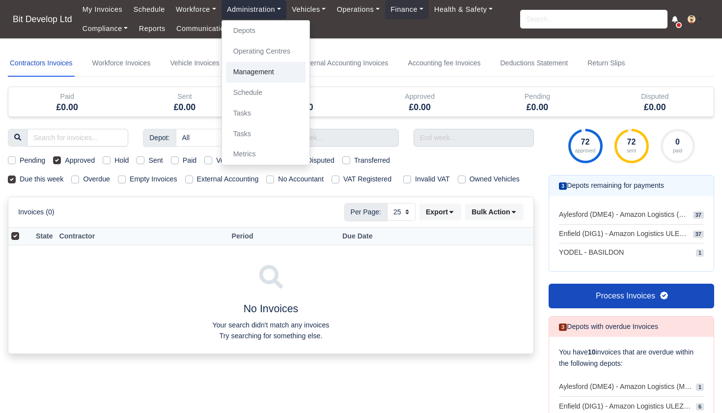
click at [252, 67] on link "Management" at bounding box center [266, 72] width 80 height 21
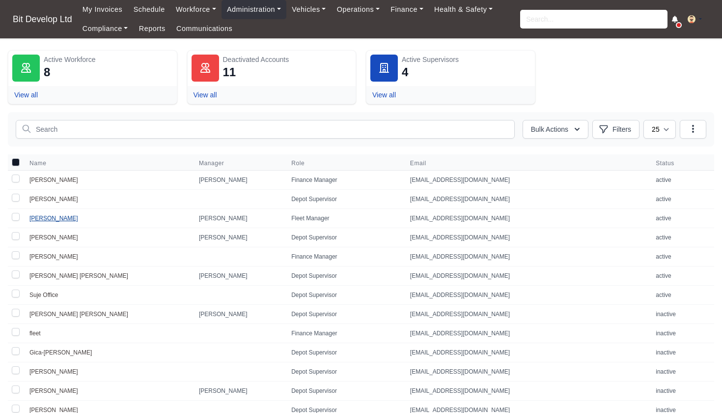
click at [52, 218] on link "[PERSON_NAME]" at bounding box center [53, 218] width 49 height 7
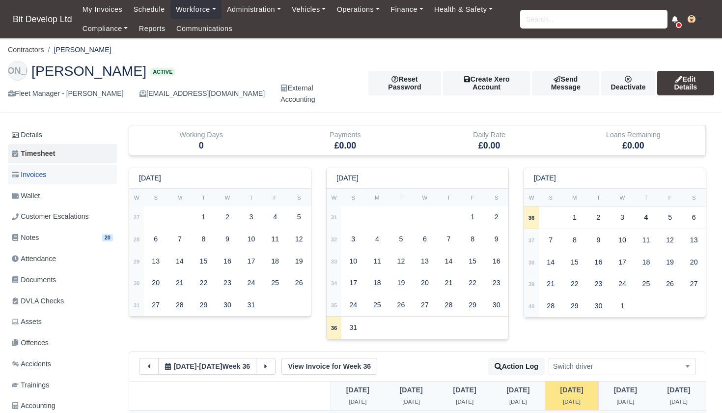
click at [46, 169] on span "Invoices" at bounding box center [29, 174] width 34 height 11
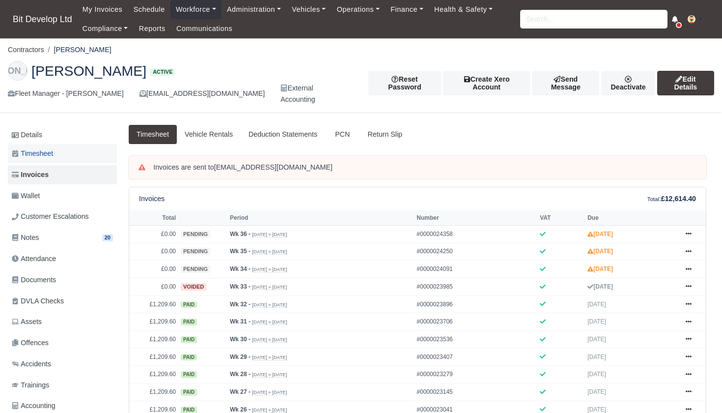
click at [42, 148] on span "Timesheet" at bounding box center [32, 153] width 41 height 11
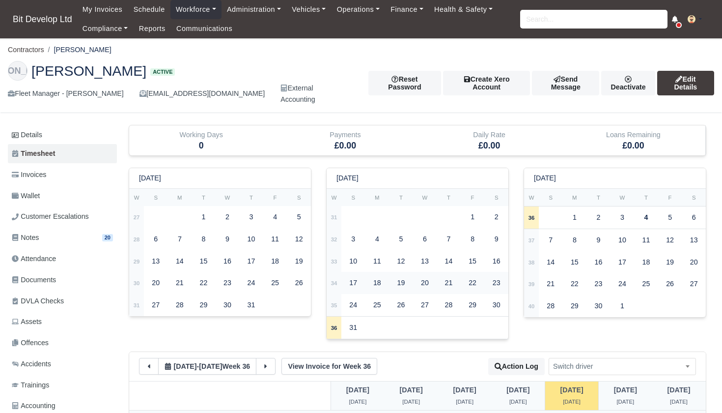
click at [334, 280] on strong "34" at bounding box center [334, 283] width 6 height 6
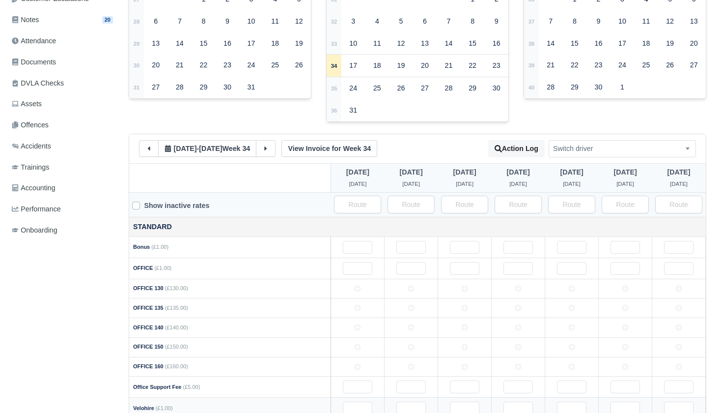
scroll to position [217, 0]
click at [353, 402] on input "text" at bounding box center [357, 408] width 29 height 13
type input "1"
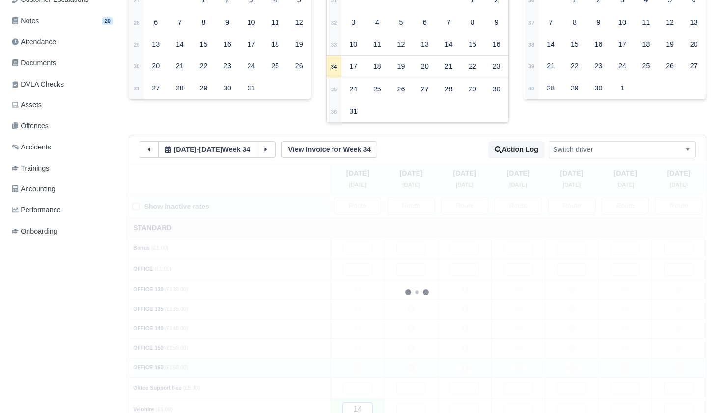
type input "144"
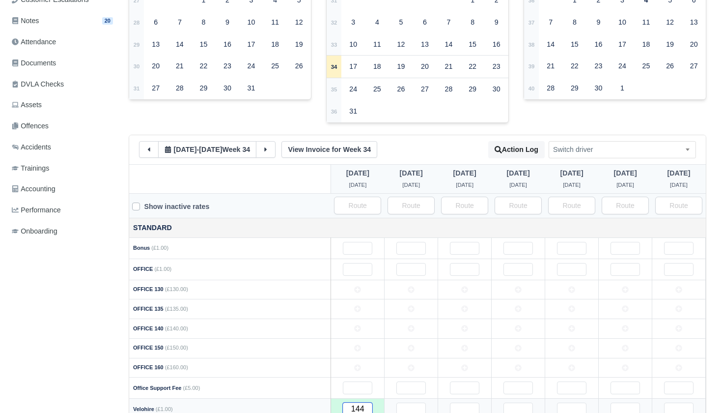
type input "144"
click at [413, 402] on input "text" at bounding box center [410, 408] width 29 height 13
type input "1"
type input "14"
type input "144"
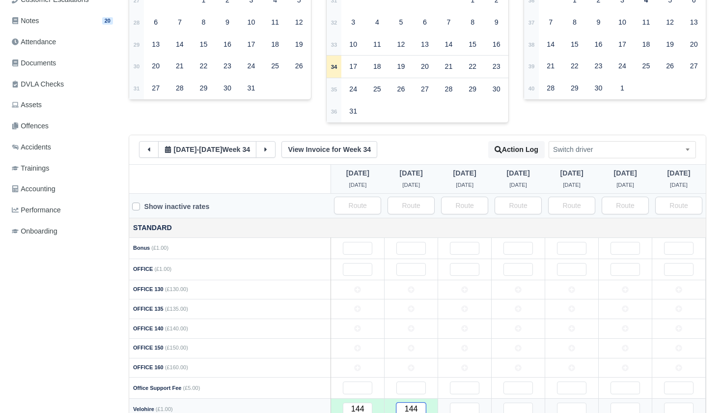
type input "144"
click at [468, 402] on input "text" at bounding box center [464, 408] width 29 height 13
type input "1"
click at [512, 402] on input "text" at bounding box center [518, 408] width 29 height 13
click at [564, 402] on input "1" at bounding box center [571, 408] width 29 height 13
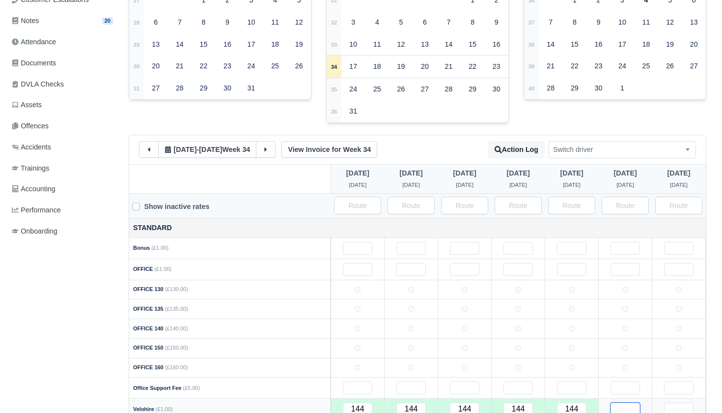
click at [614, 402] on input "text" at bounding box center [625, 408] width 29 height 13
click at [669, 402] on input "text" at bounding box center [678, 408] width 29 height 13
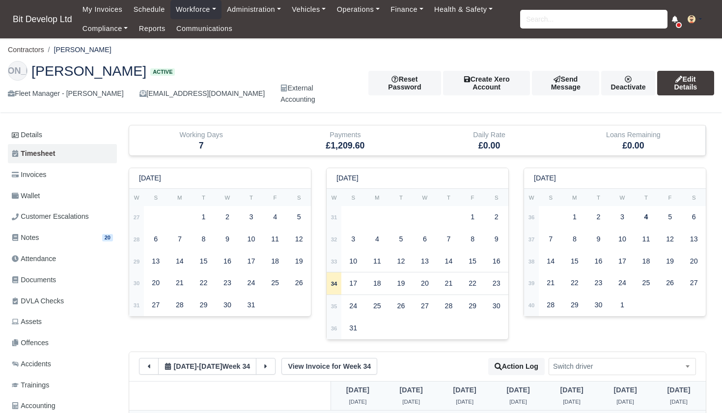
scroll to position [0, 0]
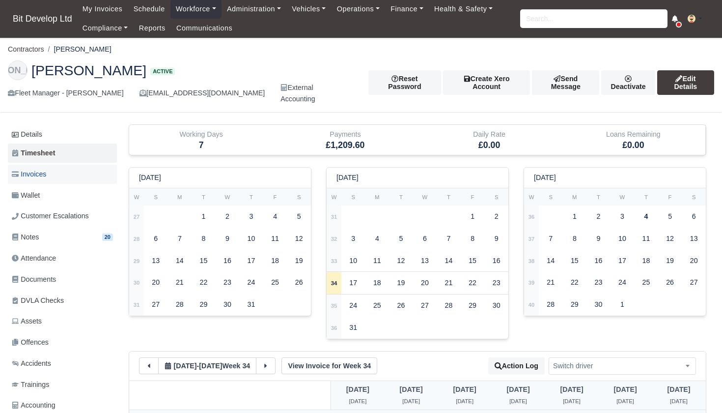
click at [72, 165] on link "Invoices" at bounding box center [62, 174] width 109 height 19
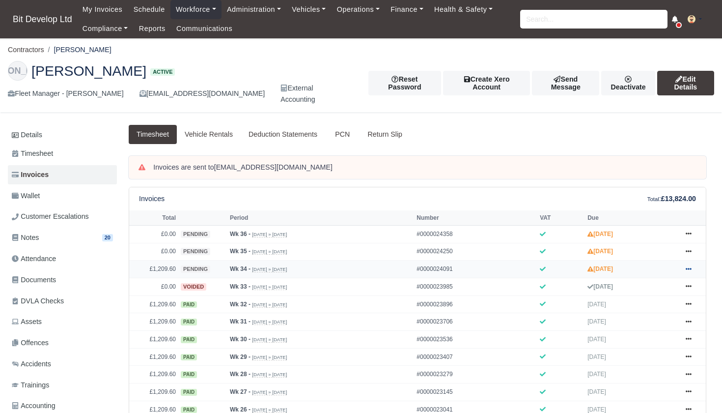
click at [691, 271] on icon at bounding box center [689, 269] width 6 height 6
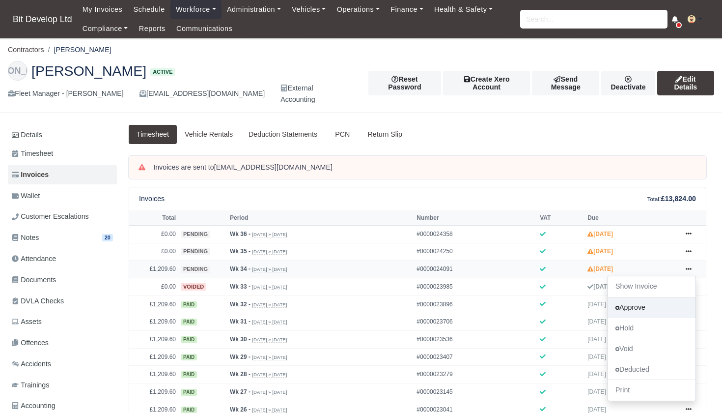
click at [649, 305] on link "Approve" at bounding box center [651, 307] width 87 height 21
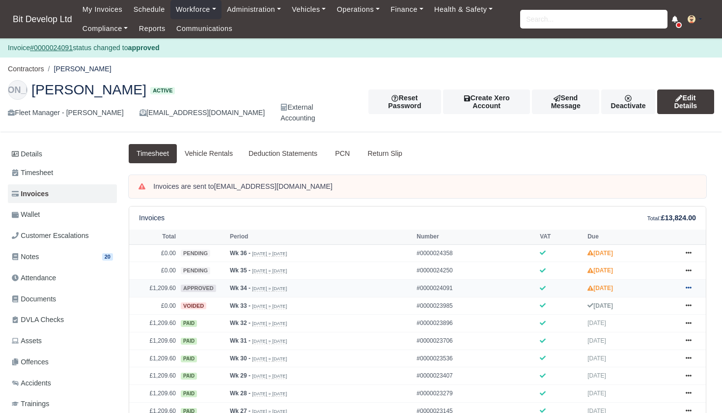
click at [693, 291] on link at bounding box center [688, 288] width 15 height 12
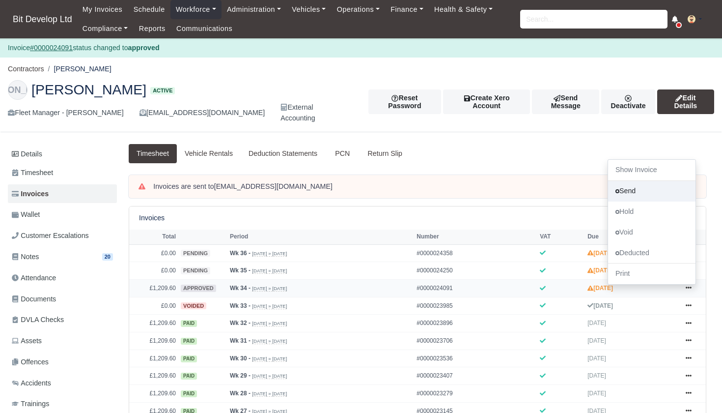
click at [641, 191] on link "Send" at bounding box center [651, 191] width 87 height 21
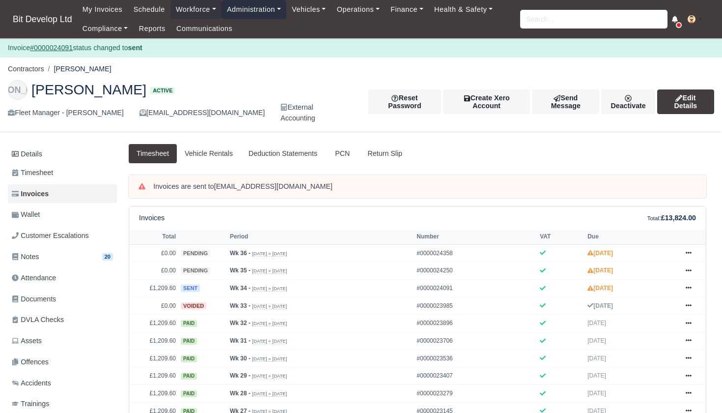
click at [258, 7] on link "Administration" at bounding box center [254, 9] width 65 height 19
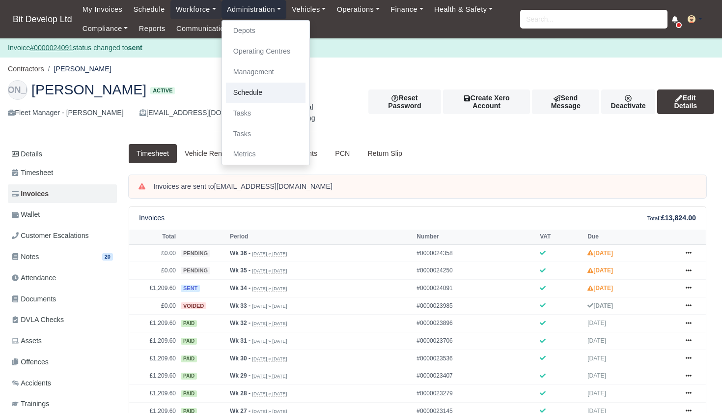
click at [254, 91] on link "Schedule" at bounding box center [266, 93] width 80 height 21
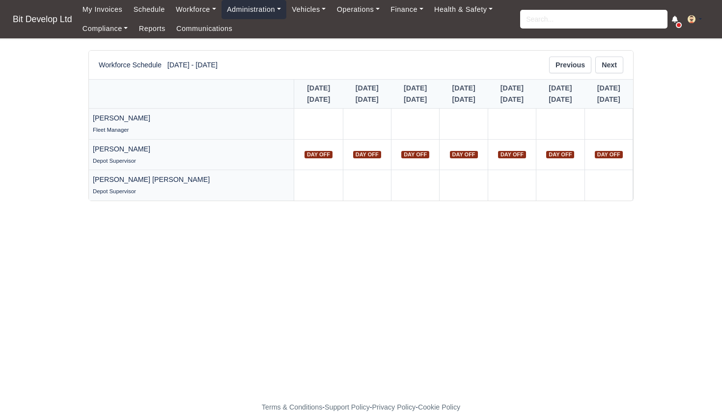
click at [268, 12] on link "Administration" at bounding box center [254, 9] width 65 height 19
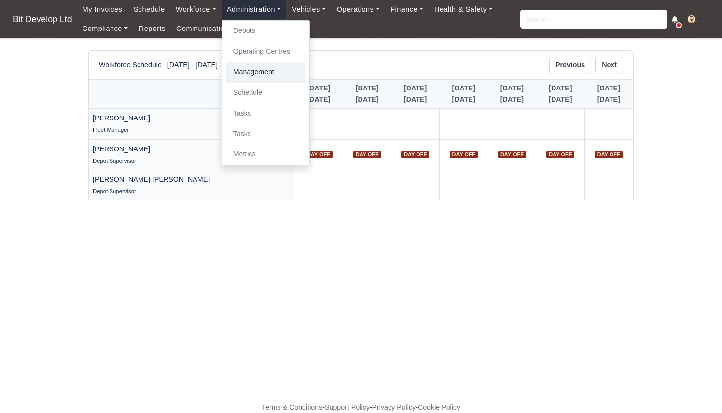
click at [258, 72] on link "Management" at bounding box center [266, 72] width 80 height 21
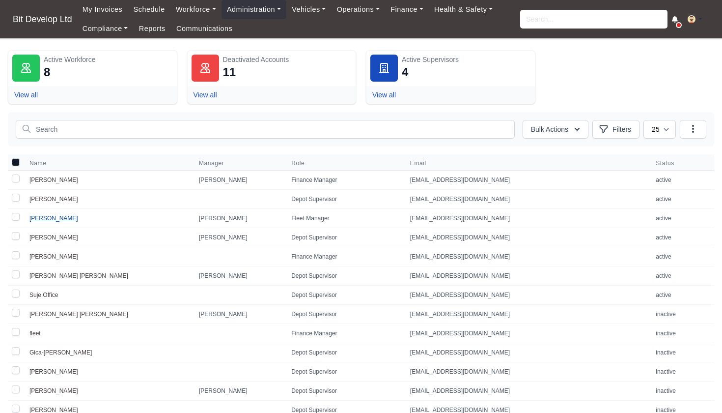
click at [49, 221] on link "[PERSON_NAME]" at bounding box center [53, 218] width 49 height 7
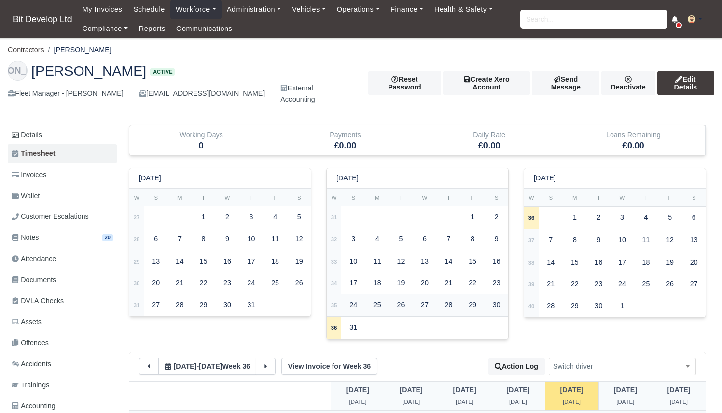
click at [341, 294] on td "35" at bounding box center [334, 305] width 15 height 22
click at [335, 280] on strong "34" at bounding box center [334, 283] width 6 height 6
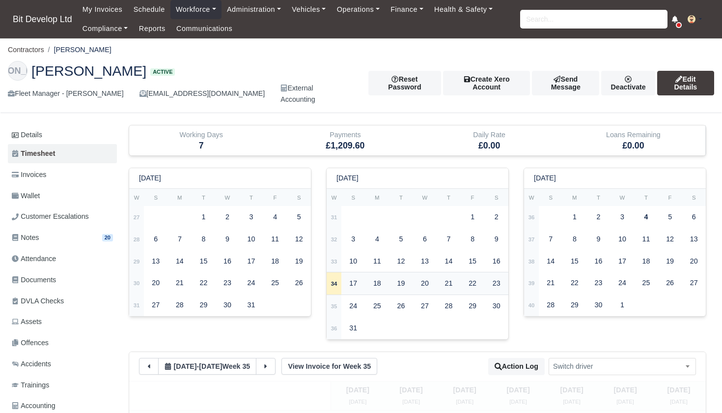
type input "144"
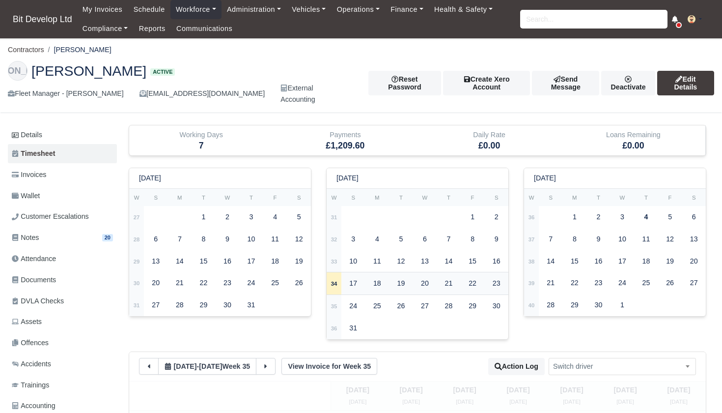
type input "144"
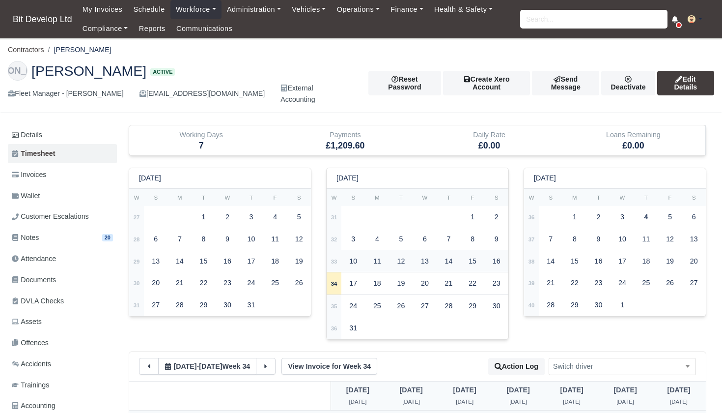
click at [336, 250] on td "33" at bounding box center [334, 261] width 15 height 22
click at [336, 236] on strong "32" at bounding box center [334, 239] width 6 height 6
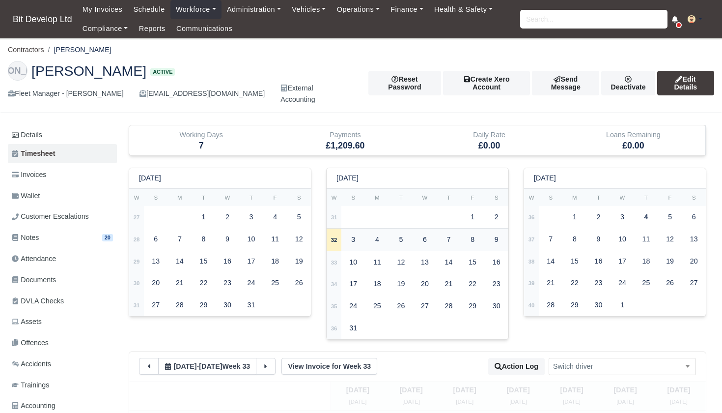
select select
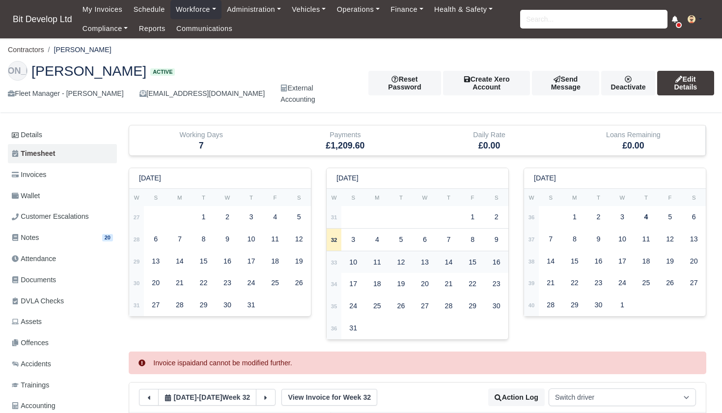
click at [337, 259] on strong "33" at bounding box center [334, 262] width 6 height 6
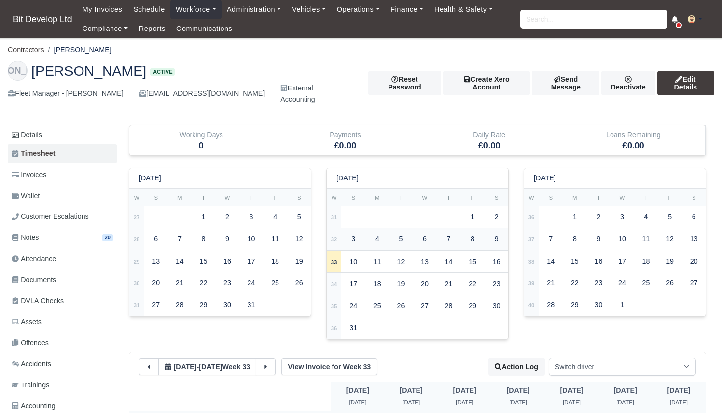
click at [337, 236] on strong "32" at bounding box center [334, 239] width 6 height 6
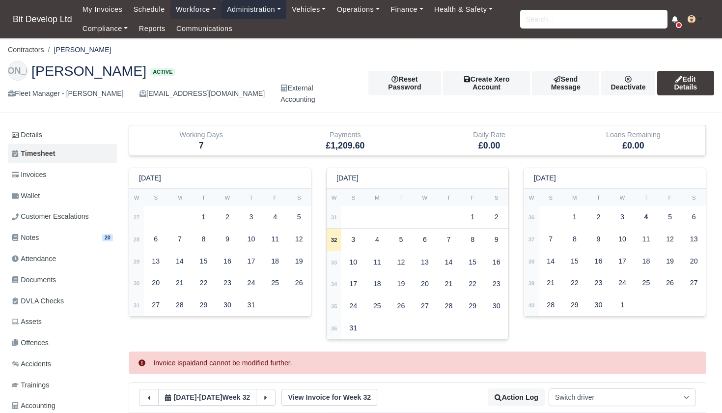
click at [264, 10] on link "Administration" at bounding box center [254, 9] width 65 height 19
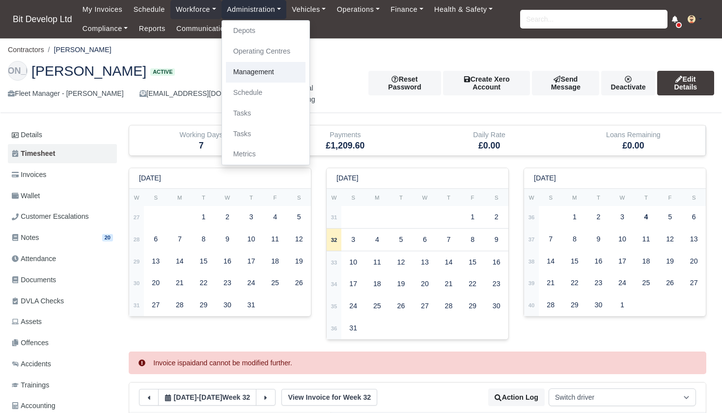
click at [244, 69] on link "Management" at bounding box center [266, 72] width 80 height 21
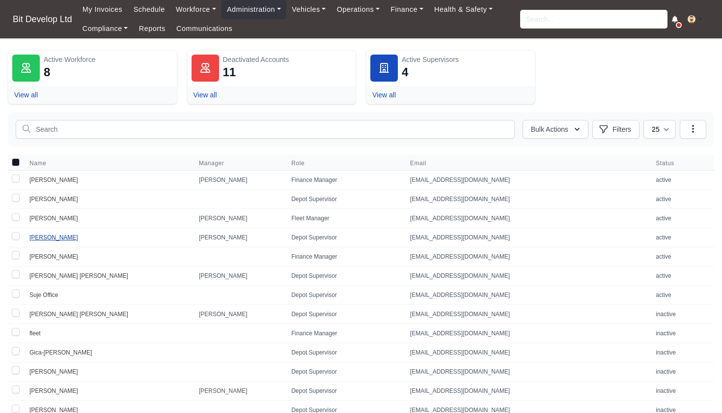
click at [60, 237] on link "[PERSON_NAME]" at bounding box center [53, 237] width 49 height 7
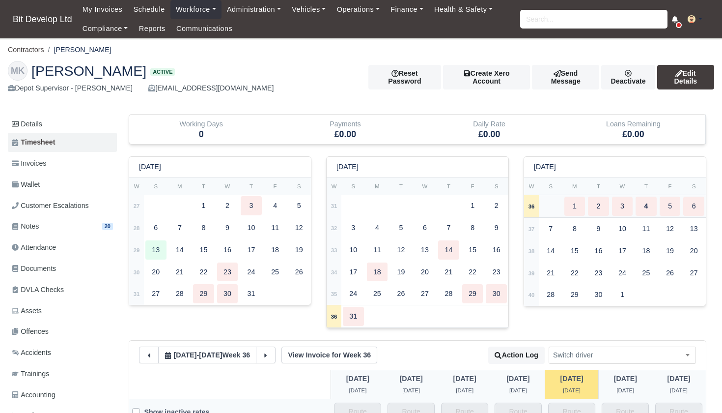
click at [535, 203] on td "36" at bounding box center [531, 206] width 15 height 23
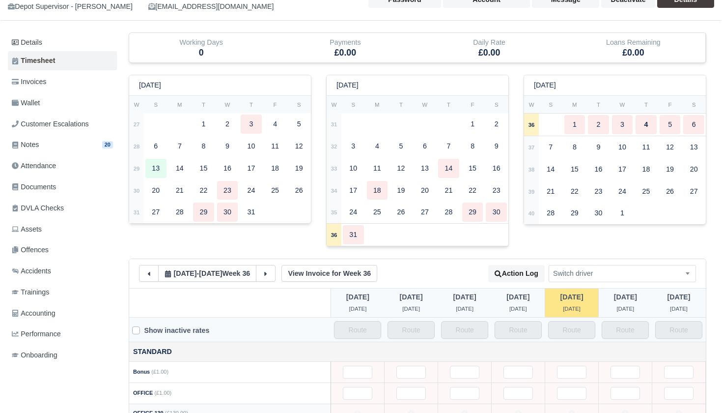
scroll to position [81, 0]
click at [336, 210] on strong "35" at bounding box center [334, 213] width 6 height 6
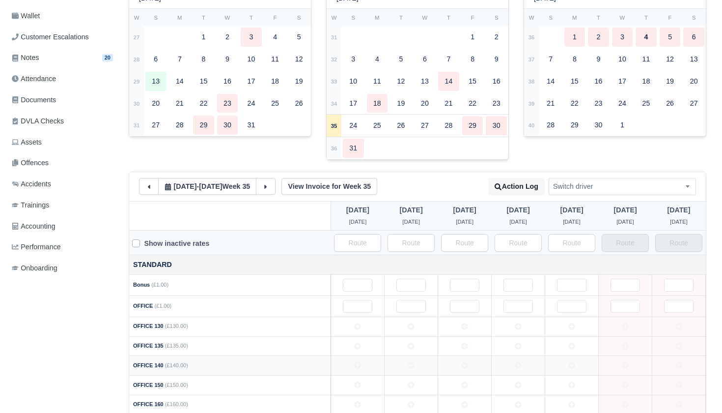
scroll to position [168, 0]
click at [335, 102] on strong "34" at bounding box center [334, 105] width 6 height 6
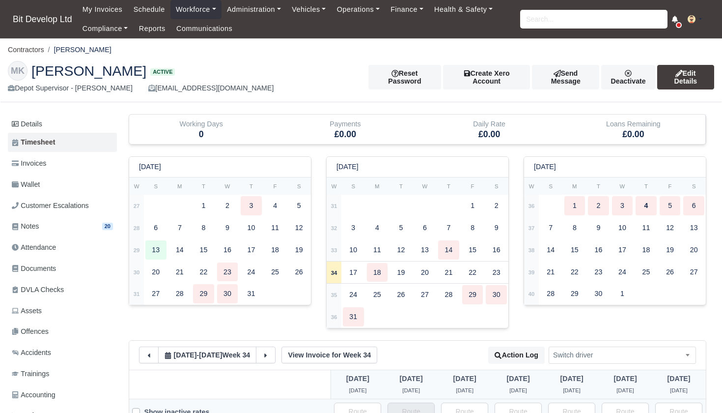
scroll to position [0, 0]
click at [46, 159] on span "Invoices" at bounding box center [29, 163] width 34 height 11
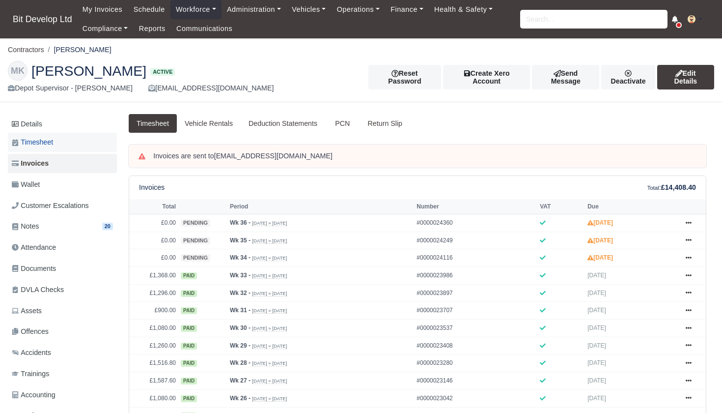
click at [44, 139] on span "Timesheet" at bounding box center [32, 142] width 41 height 11
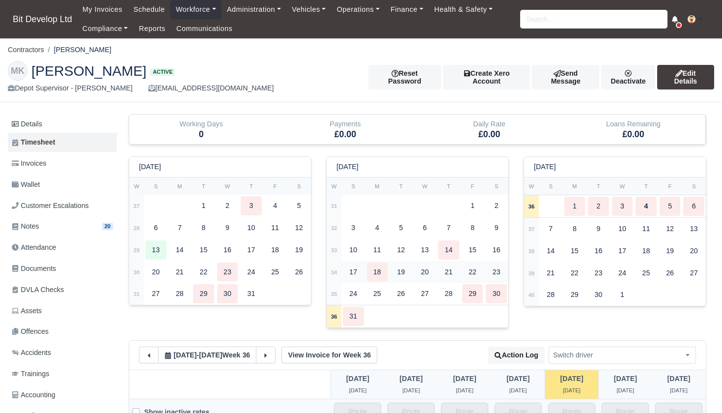
click at [338, 268] on td "34" at bounding box center [334, 272] width 15 height 22
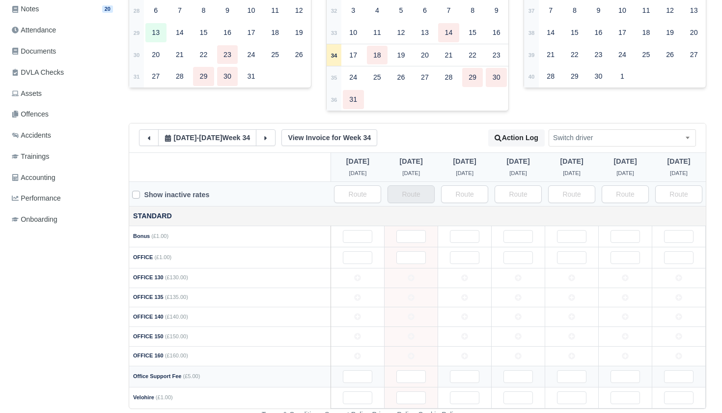
scroll to position [217, 0]
click at [360, 333] on icon at bounding box center [357, 336] width 7 height 7
click at [468, 333] on icon at bounding box center [464, 336] width 7 height 7
click at [518, 333] on icon at bounding box center [518, 336] width 7 height 7
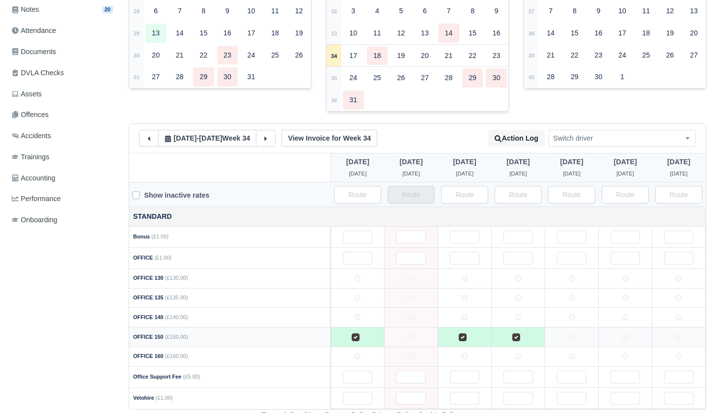
click at [569, 333] on icon at bounding box center [571, 336] width 7 height 7
click at [626, 333] on icon at bounding box center [625, 336] width 7 height 7
click at [683, 332] on td at bounding box center [679, 337] width 54 height 20
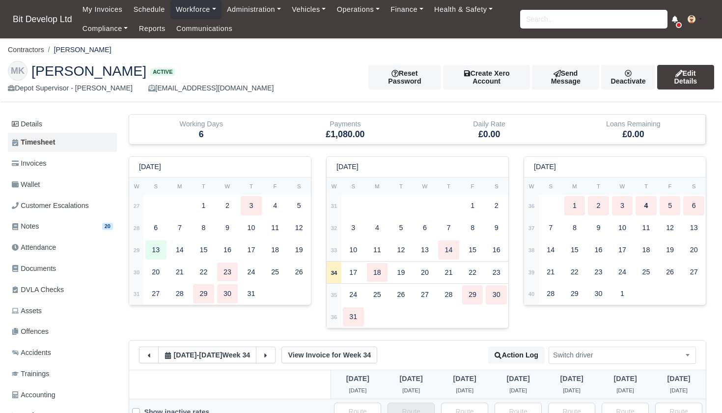
scroll to position [0, 0]
click at [46, 166] on span "Invoices" at bounding box center [29, 163] width 34 height 11
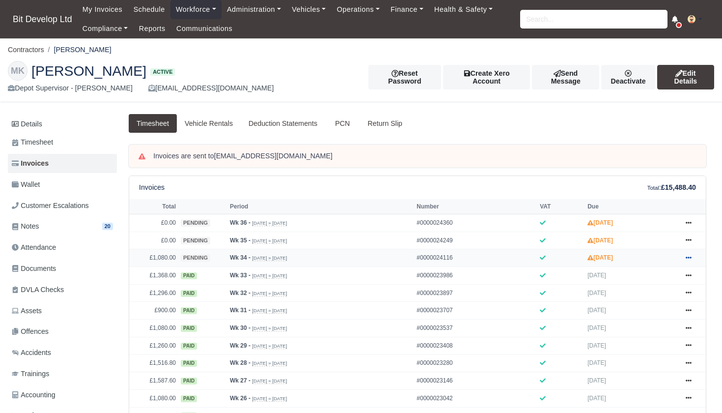
click at [688, 260] on icon at bounding box center [689, 257] width 6 height 6
click at [649, 307] on link "Approve" at bounding box center [651, 296] width 87 height 21
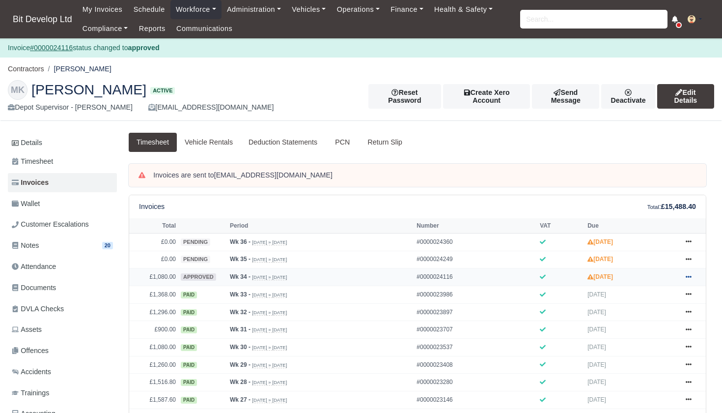
click at [690, 280] on icon at bounding box center [689, 277] width 6 height 6
click at [636, 190] on link "Send" at bounding box center [651, 179] width 87 height 21
click at [260, 11] on link "Administration" at bounding box center [254, 9] width 65 height 19
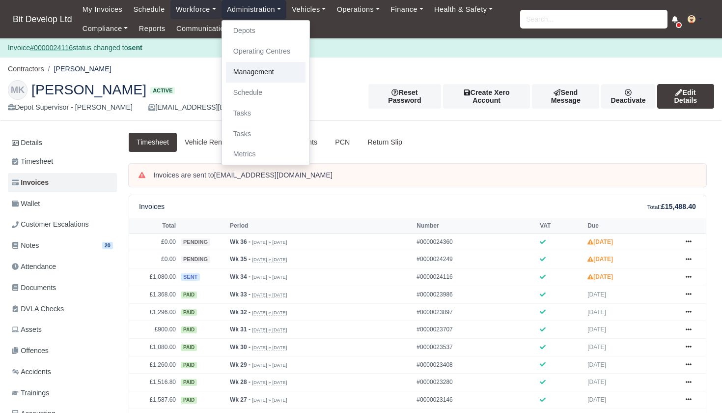
click at [265, 73] on link "Management" at bounding box center [266, 72] width 80 height 21
